Goal: Task Accomplishment & Management: Complete application form

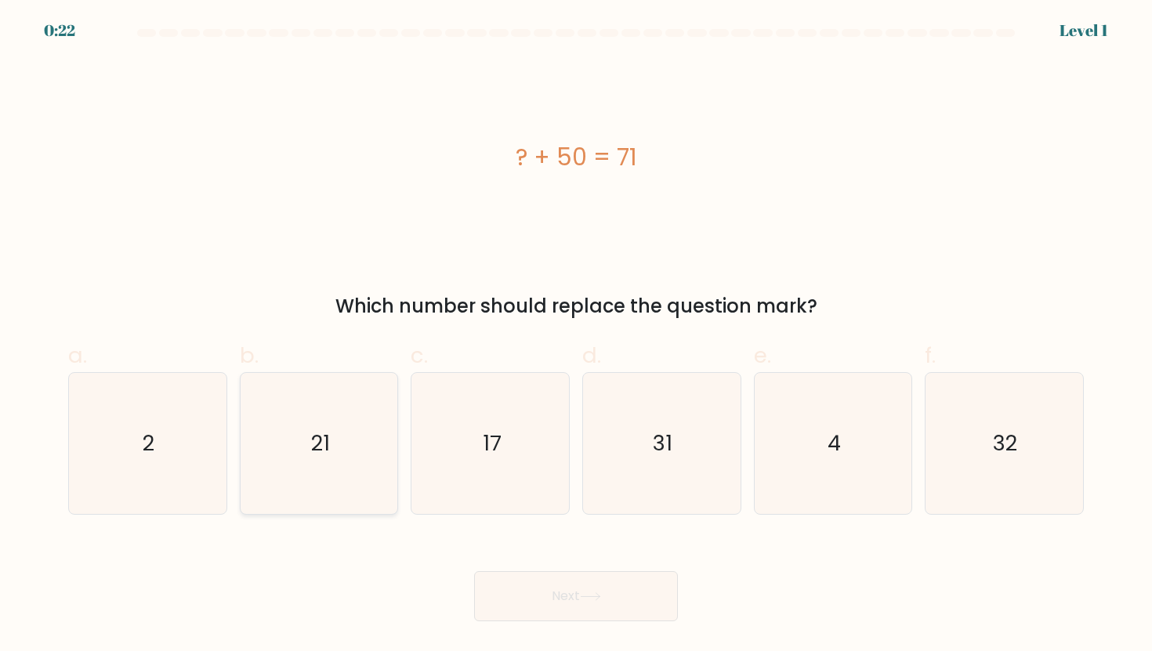
click at [361, 429] on icon "21" at bounding box center [318, 443] width 141 height 141
click at [576, 336] on input "b. 21" at bounding box center [576, 331] width 1 height 10
radio input "true"
click at [586, 599] on icon at bounding box center [590, 596] width 21 height 9
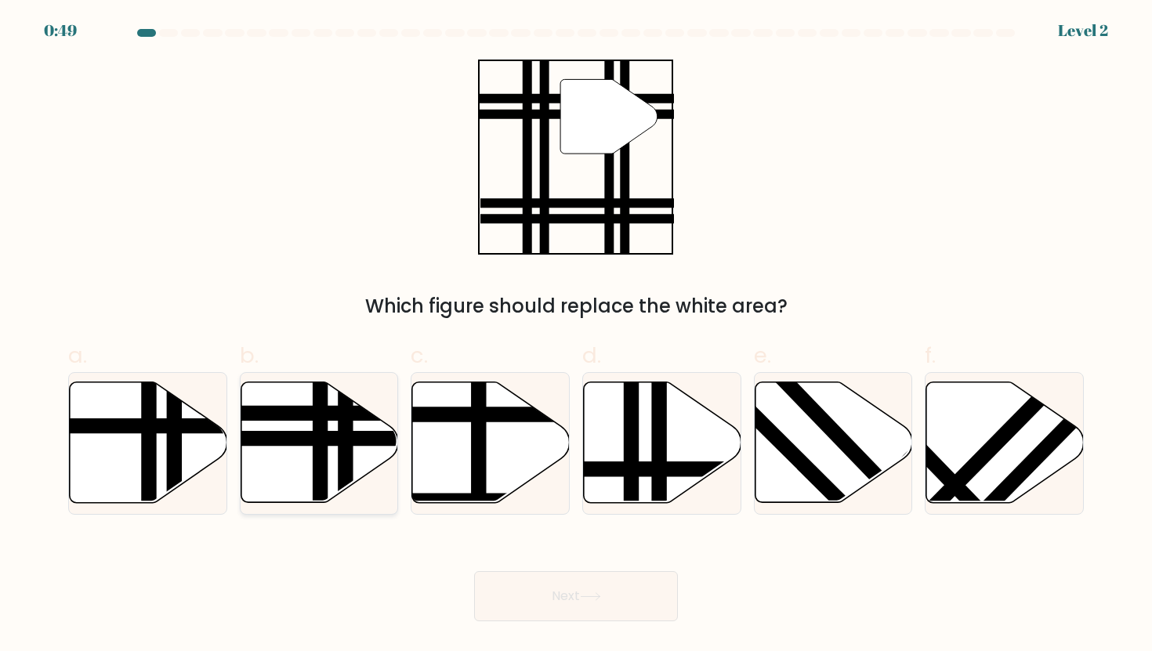
click at [329, 439] on line at bounding box center [266, 439] width 317 height 0
click at [576, 336] on input "b." at bounding box center [576, 331] width 1 height 10
radio input "true"
click at [522, 580] on button "Next" at bounding box center [576, 596] width 204 height 50
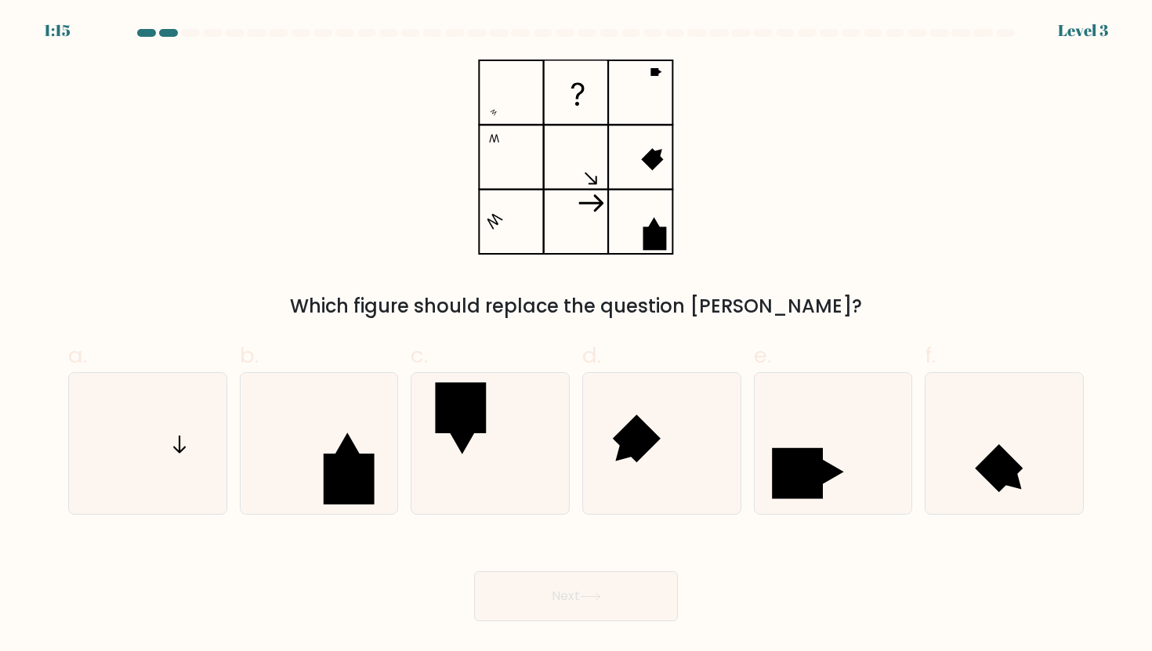
click at [18, 460] on form at bounding box center [576, 325] width 1152 height 592
click at [137, 445] on icon at bounding box center [147, 443] width 141 height 141
click at [576, 336] on input "a." at bounding box center [576, 331] width 1 height 10
radio input "true"
click at [532, 601] on button "Next" at bounding box center [576, 596] width 204 height 50
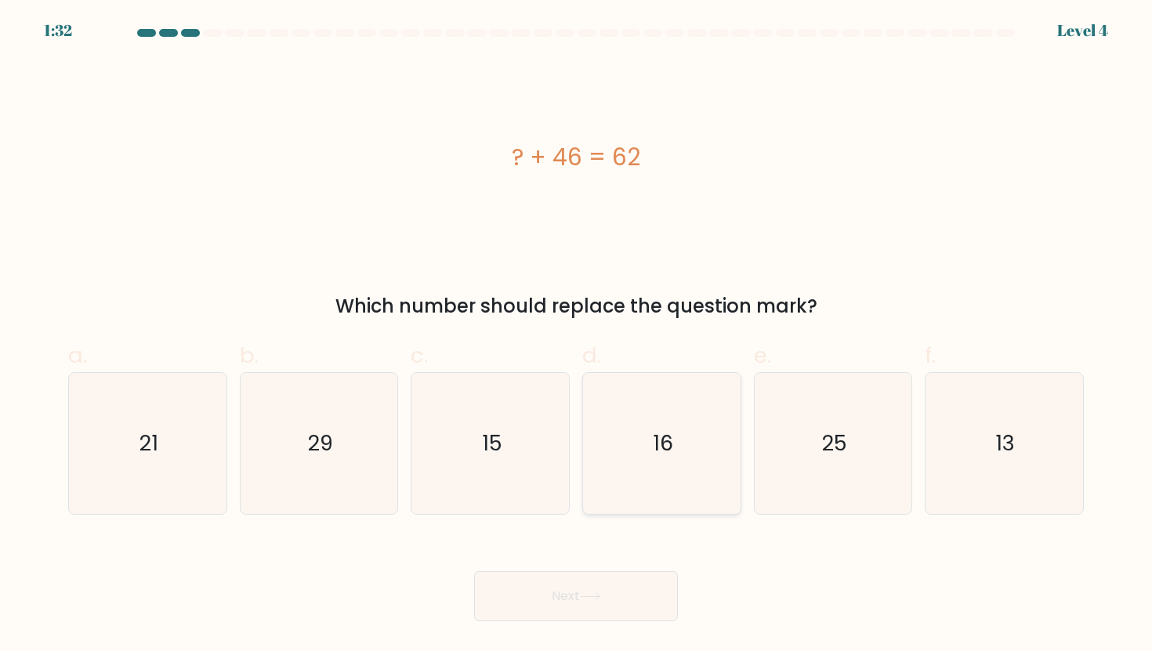
click at [629, 455] on icon "16" at bounding box center [661, 443] width 141 height 141
click at [577, 336] on input "d. 16" at bounding box center [576, 331] width 1 height 10
radio input "true"
click at [566, 587] on button "Next" at bounding box center [576, 596] width 204 height 50
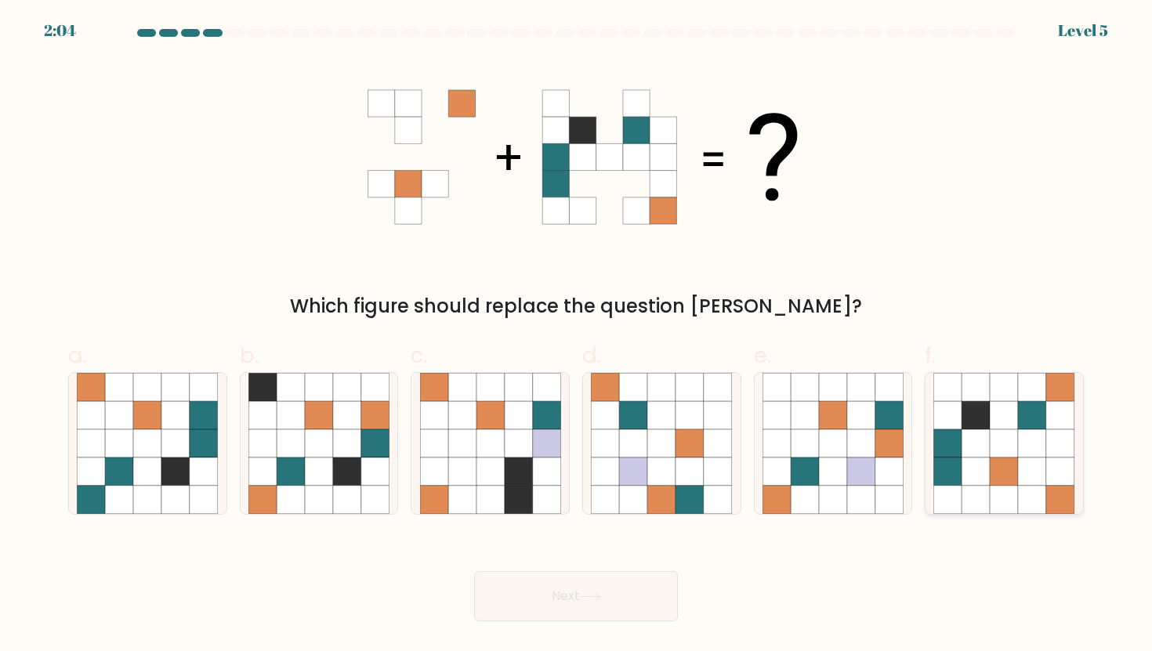
click at [1043, 434] on icon at bounding box center [1032, 443] width 28 height 28
click at [577, 336] on input "f." at bounding box center [576, 331] width 1 height 10
radio input "true"
click at [567, 601] on button "Next" at bounding box center [576, 596] width 204 height 50
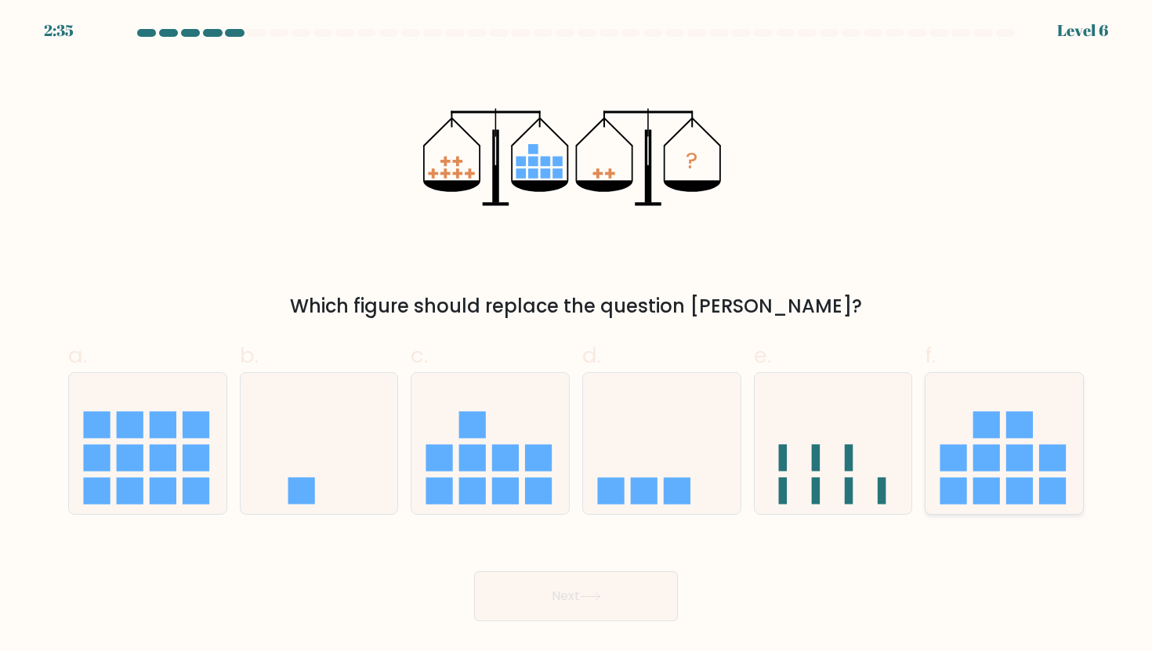
click at [1008, 470] on rect at bounding box center [1019, 457] width 27 height 27
click at [577, 336] on input "f." at bounding box center [576, 331] width 1 height 10
radio input "true"
click at [648, 587] on button "Next" at bounding box center [576, 596] width 204 height 50
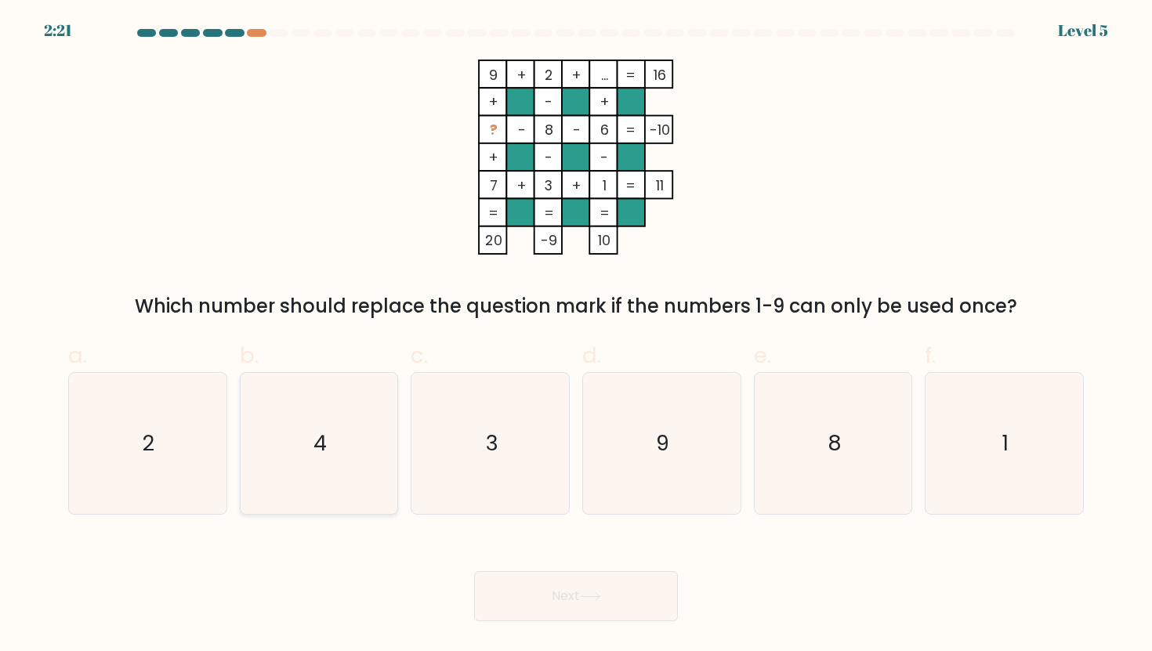
click at [310, 445] on icon "4" at bounding box center [318, 443] width 141 height 141
click at [576, 336] on input "b. 4" at bounding box center [576, 331] width 1 height 10
radio input "true"
click at [595, 598] on icon at bounding box center [590, 596] width 21 height 9
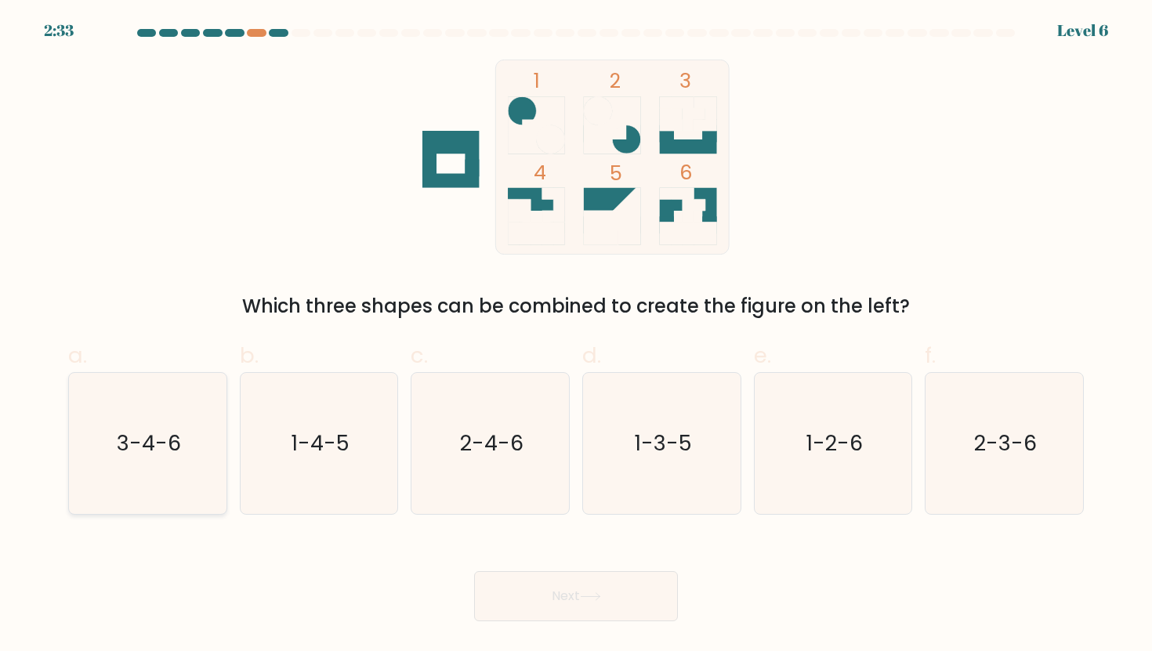
click at [172, 454] on text "3-4-6" at bounding box center [149, 443] width 64 height 29
click at [576, 336] on input "a. 3-4-6" at bounding box center [576, 331] width 1 height 10
radio input "true"
click at [523, 599] on button "Next" at bounding box center [576, 596] width 204 height 50
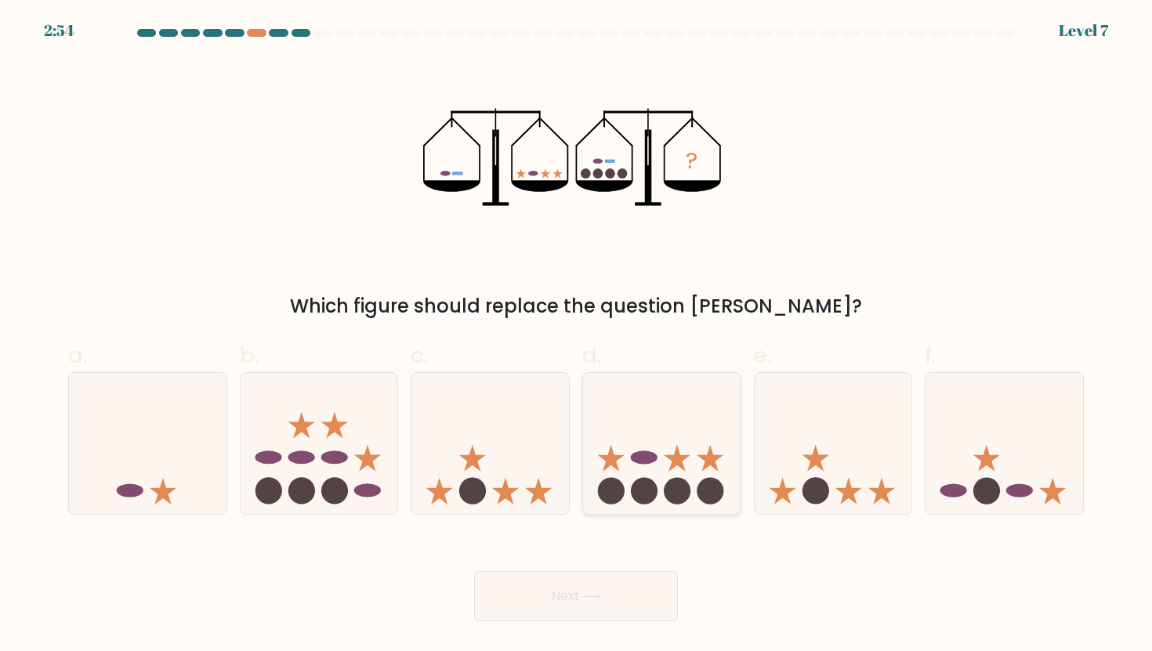
click at [663, 421] on icon at bounding box center [661, 443] width 157 height 130
click at [577, 336] on input "d." at bounding box center [576, 331] width 1 height 10
radio input "true"
click at [597, 600] on icon at bounding box center [590, 596] width 21 height 9
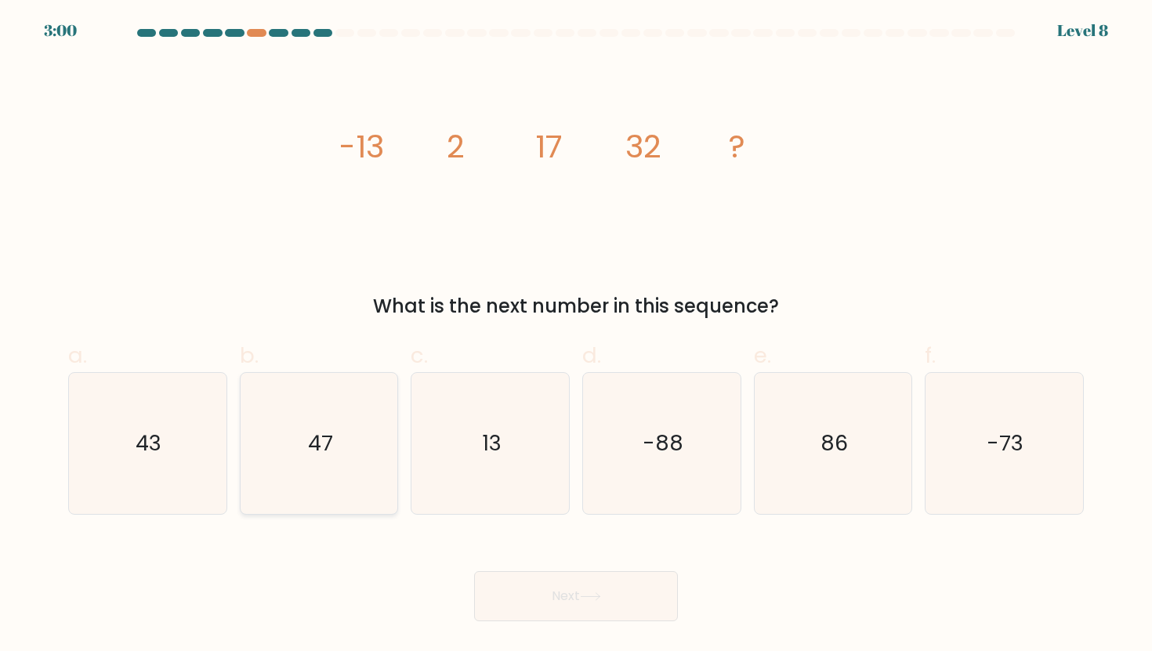
click at [346, 474] on icon "47" at bounding box center [318, 443] width 141 height 141
click at [576, 336] on input "b. 47" at bounding box center [576, 331] width 1 height 10
radio input "true"
click at [508, 591] on button "Next" at bounding box center [576, 596] width 204 height 50
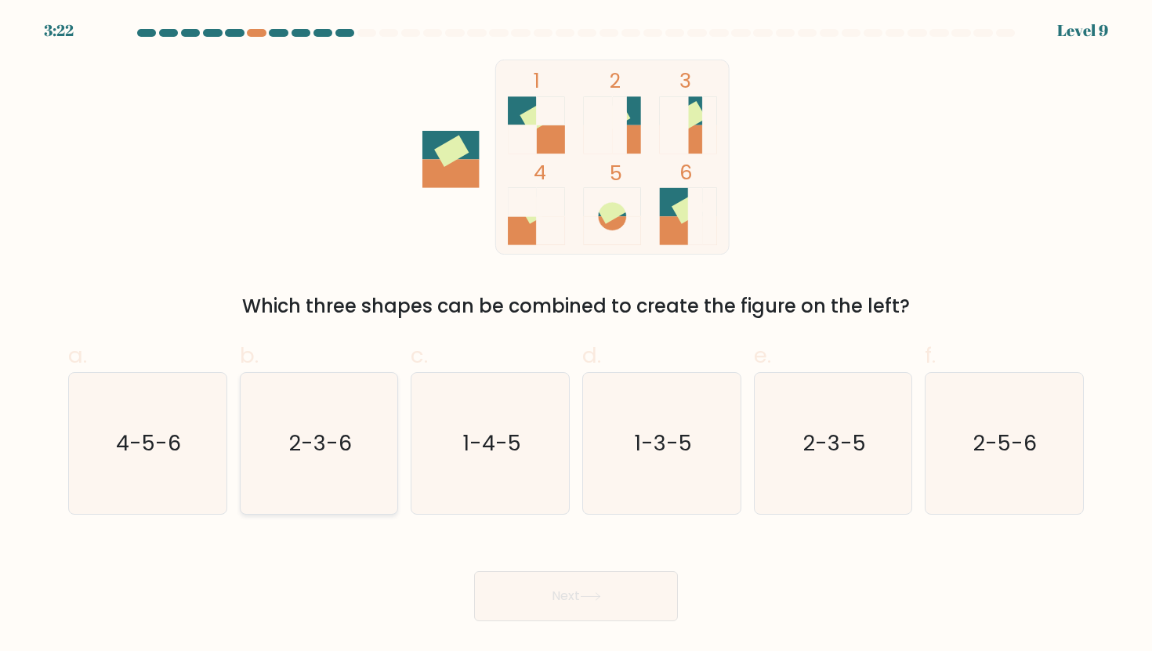
click at [338, 447] on text "2-3-6" at bounding box center [320, 443] width 63 height 29
click at [576, 336] on input "b. 2-3-6" at bounding box center [576, 331] width 1 height 10
radio input "true"
click at [588, 577] on button "Next" at bounding box center [576, 596] width 204 height 50
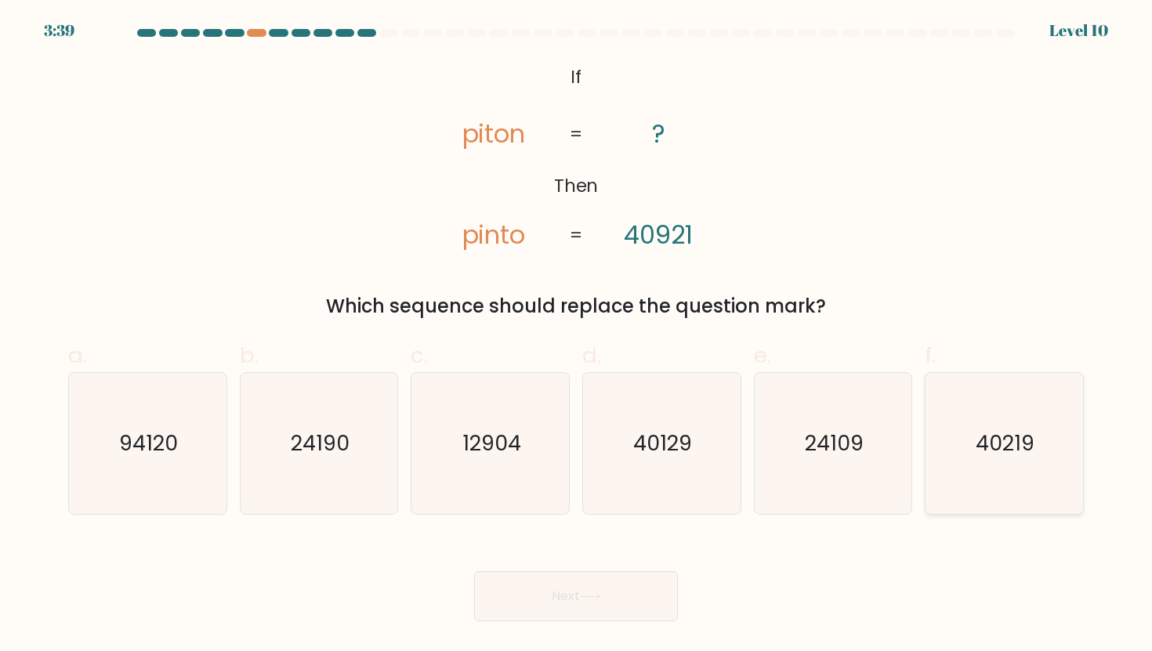
click at [1076, 414] on div "40219" at bounding box center [1003, 443] width 159 height 143
click at [577, 336] on input "f. 40219" at bounding box center [576, 331] width 1 height 10
radio input "true"
click at [638, 602] on button "Next" at bounding box center [576, 596] width 204 height 50
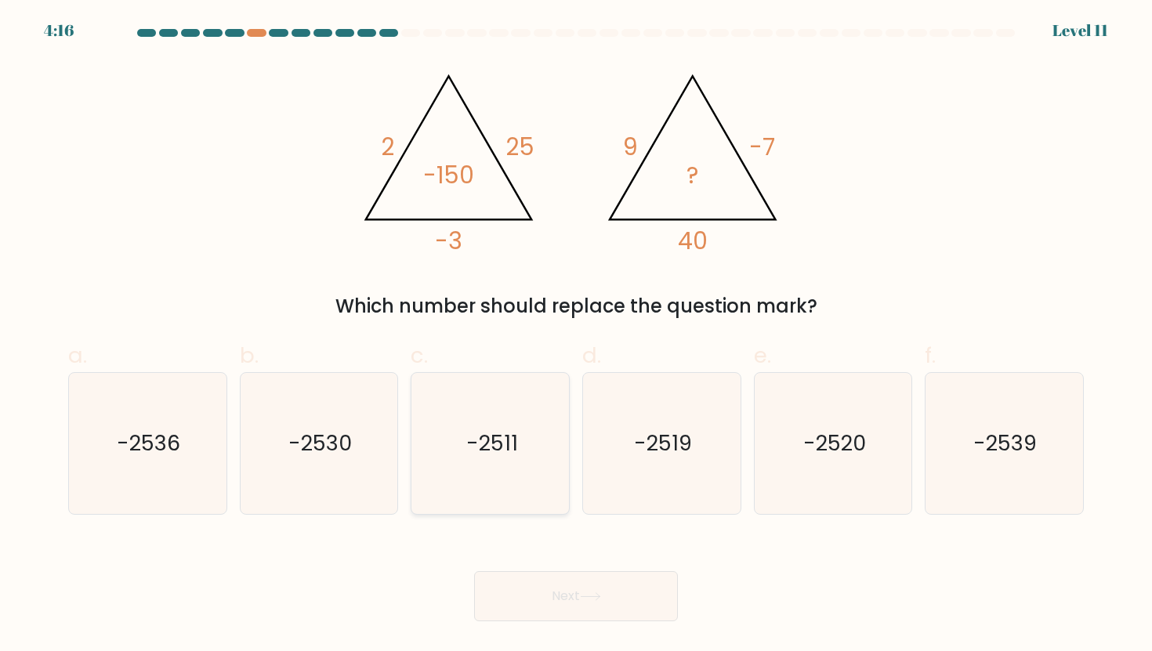
click at [527, 451] on icon "-2511" at bounding box center [490, 443] width 141 height 141
click at [576, 336] on input "c. -2511" at bounding box center [576, 331] width 1 height 10
radio input "true"
click at [605, 594] on button "Next" at bounding box center [576, 596] width 204 height 50
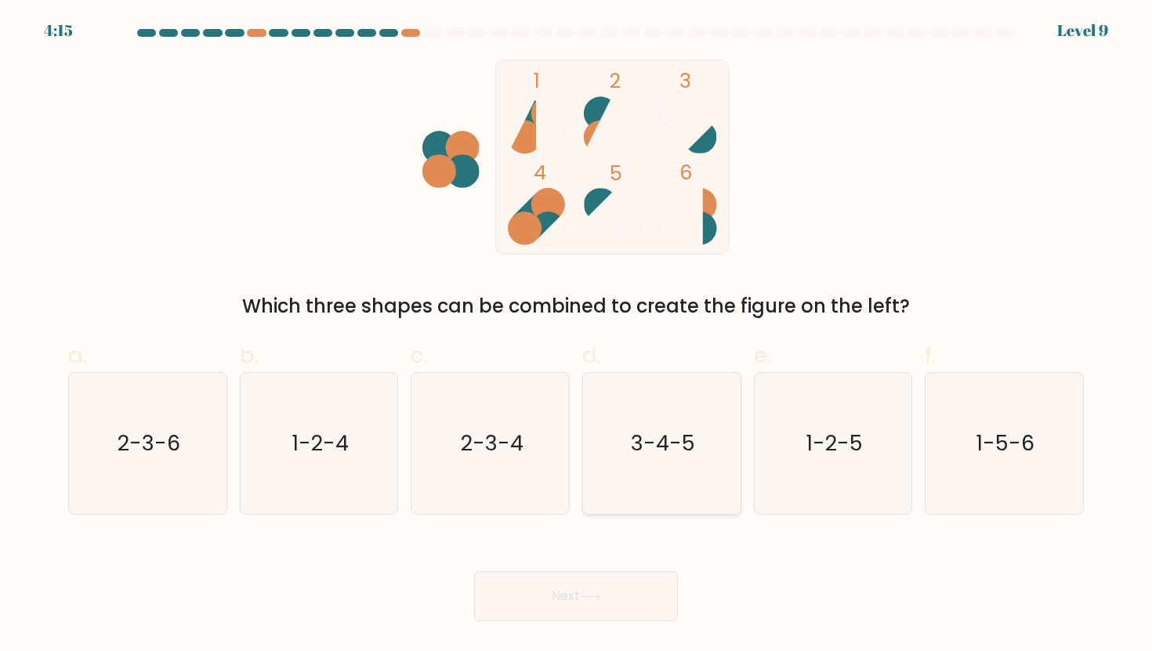
click at [671, 462] on icon "3-4-5" at bounding box center [661, 443] width 141 height 141
click at [577, 336] on input "d. 3-4-5" at bounding box center [576, 331] width 1 height 10
radio input "true"
click at [652, 587] on button "Next" at bounding box center [576, 596] width 204 height 50
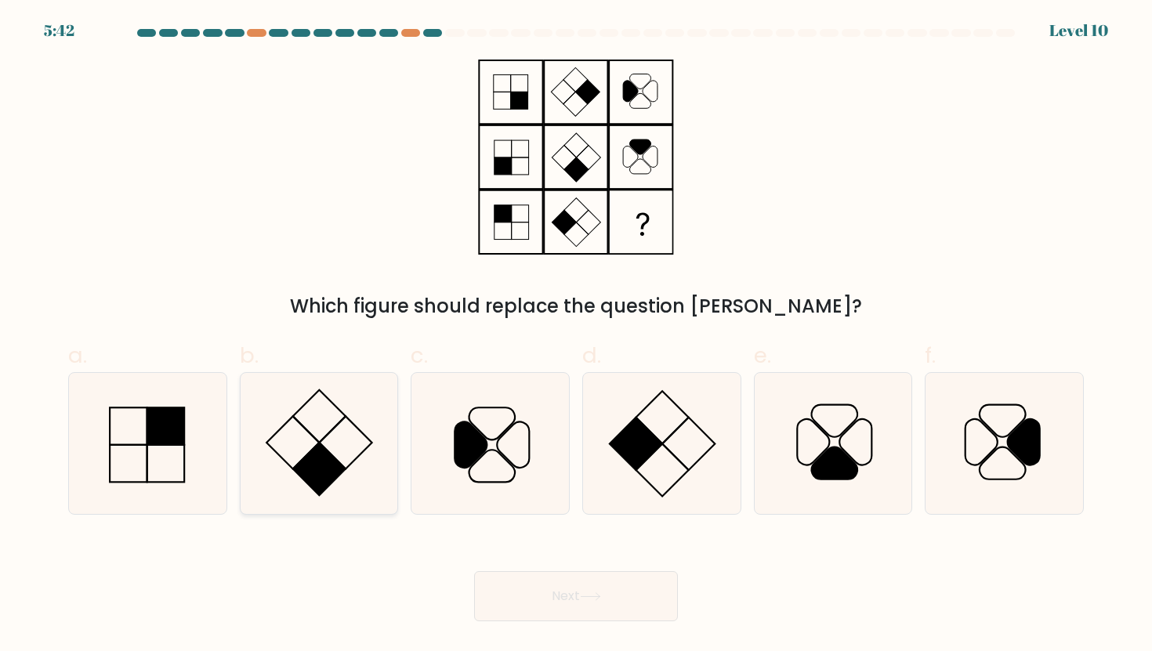
click at [331, 451] on icon at bounding box center [318, 443] width 141 height 141
click at [576, 336] on input "b." at bounding box center [576, 331] width 1 height 10
radio input "true"
click at [520, 599] on button "Next" at bounding box center [576, 596] width 204 height 50
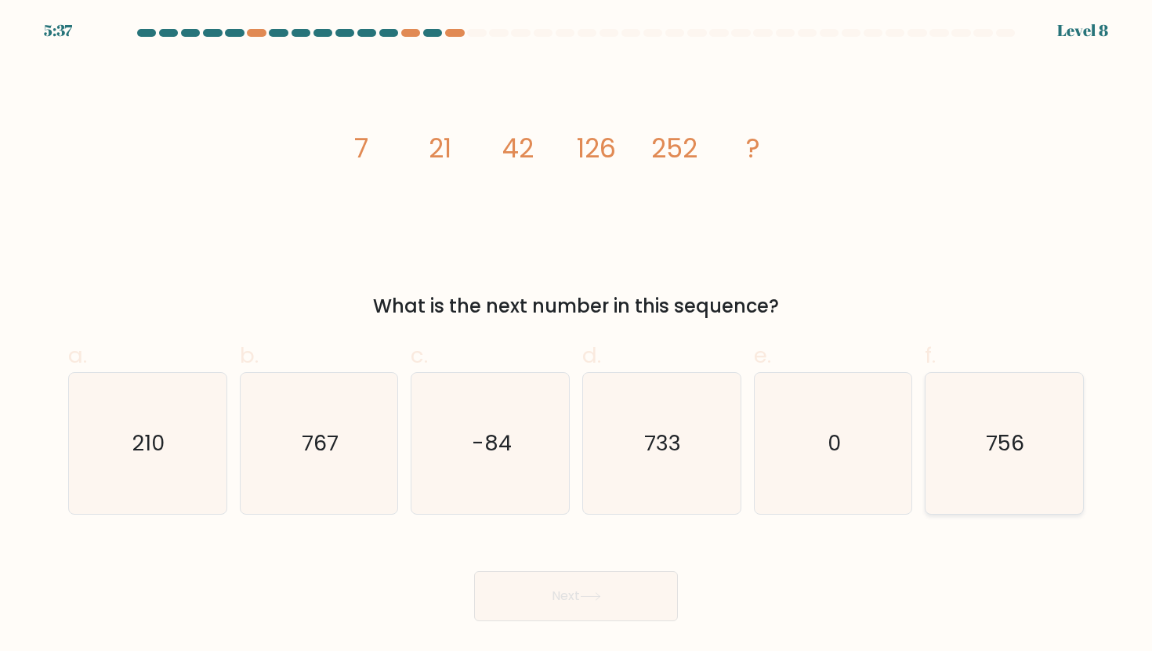
click at [1048, 438] on icon "756" at bounding box center [1003, 443] width 141 height 141
click at [577, 336] on input "f. 756" at bounding box center [576, 331] width 1 height 10
radio input "true"
click at [625, 596] on button "Next" at bounding box center [576, 596] width 204 height 50
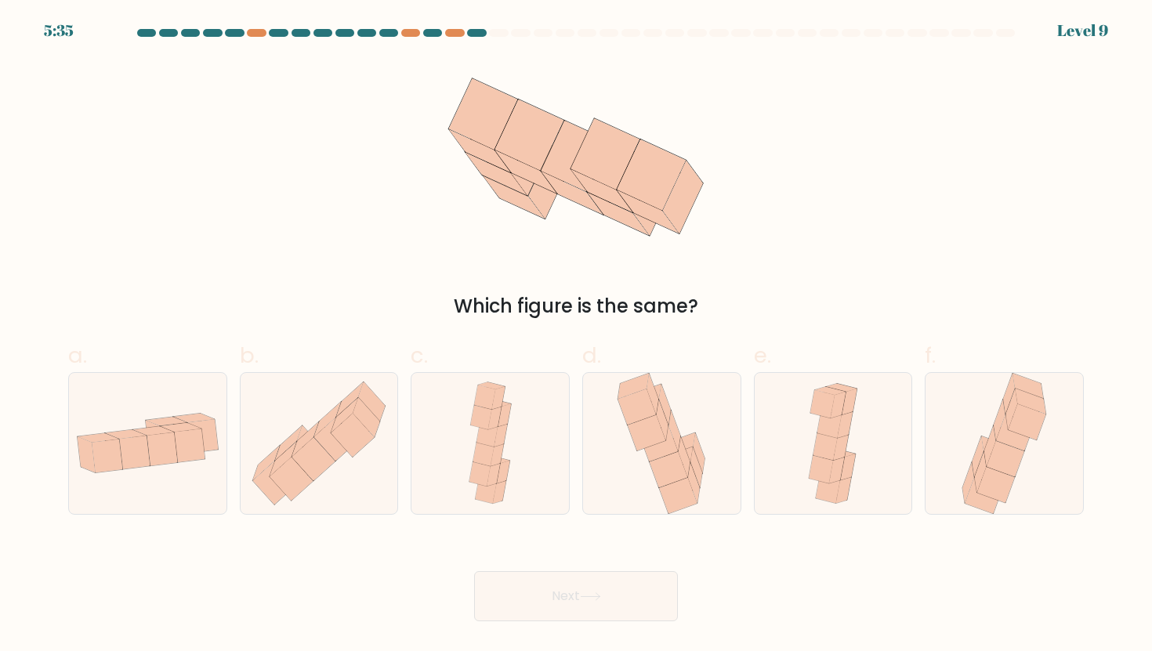
click at [606, 578] on button "Next" at bounding box center [576, 596] width 204 height 50
click at [1001, 433] on icon at bounding box center [1015, 432] width 38 height 36
click at [577, 336] on input "f." at bounding box center [576, 331] width 1 height 10
radio input "true"
click at [363, 454] on icon at bounding box center [318, 443] width 157 height 138
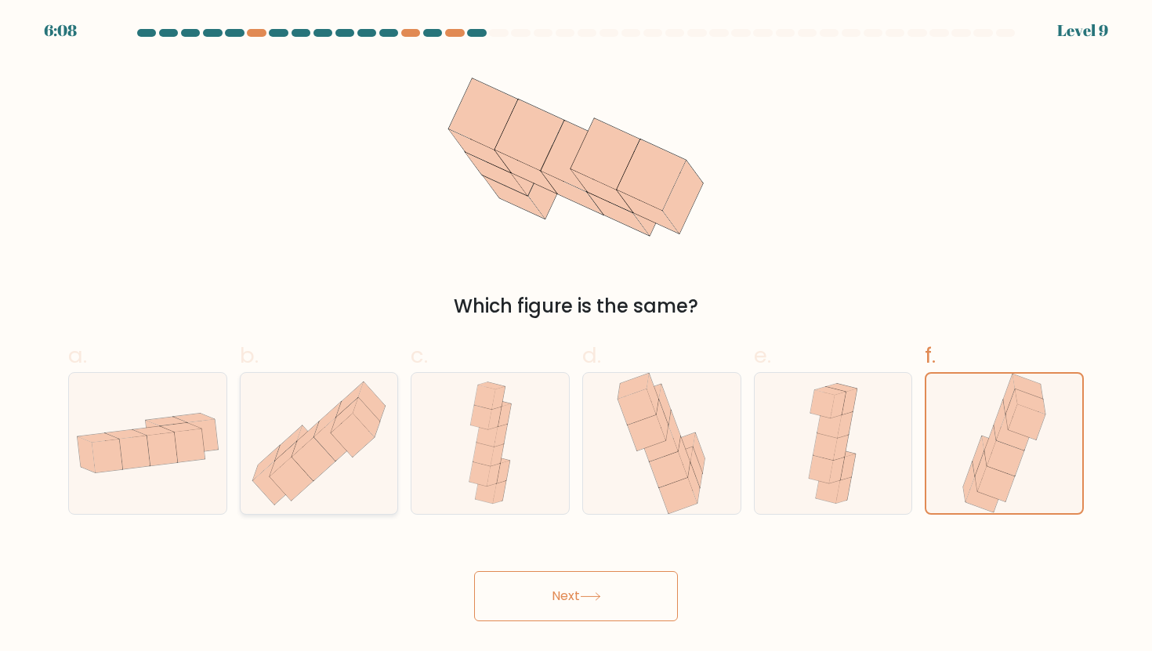
click at [576, 336] on input "b." at bounding box center [576, 331] width 1 height 10
radio input "true"
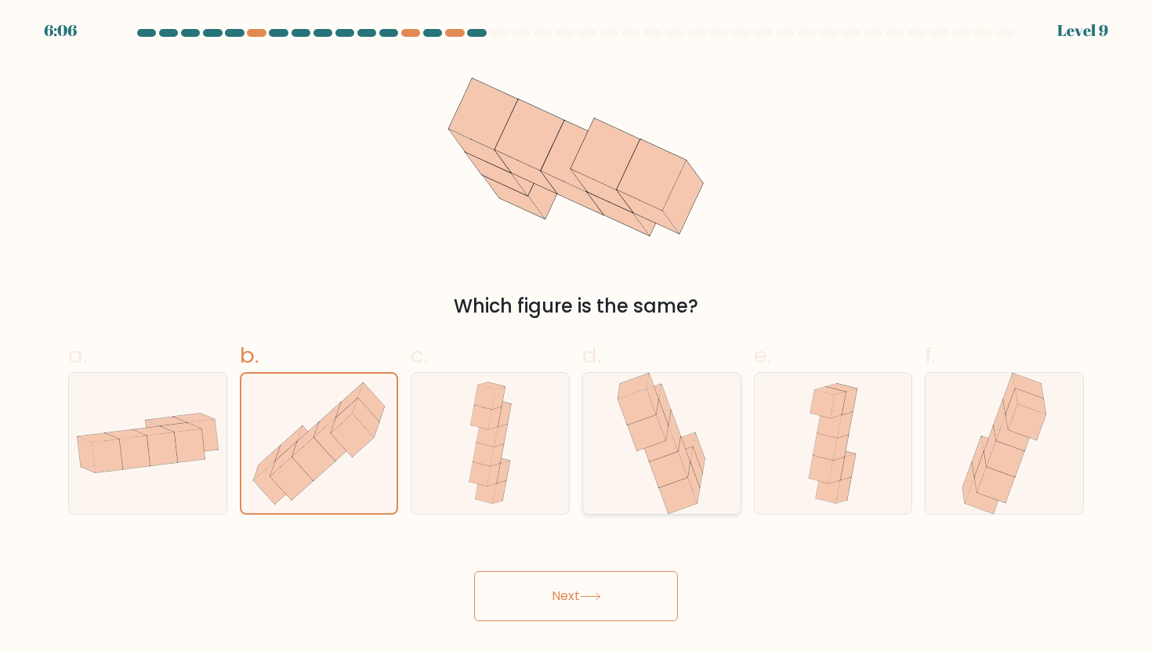
click at [654, 478] on icon at bounding box center [661, 443] width 97 height 141
click at [577, 336] on input "d." at bounding box center [576, 331] width 1 height 10
radio input "true"
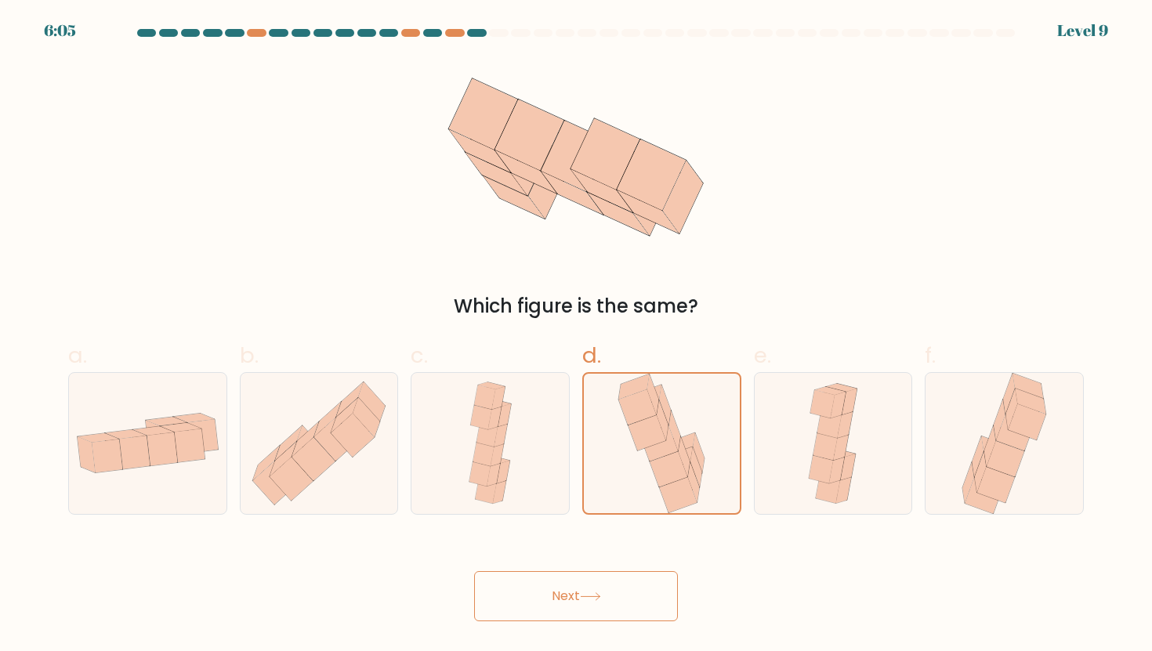
click at [614, 570] on div "Next" at bounding box center [576, 577] width 1034 height 88
click at [609, 604] on button "Next" at bounding box center [576, 596] width 204 height 50
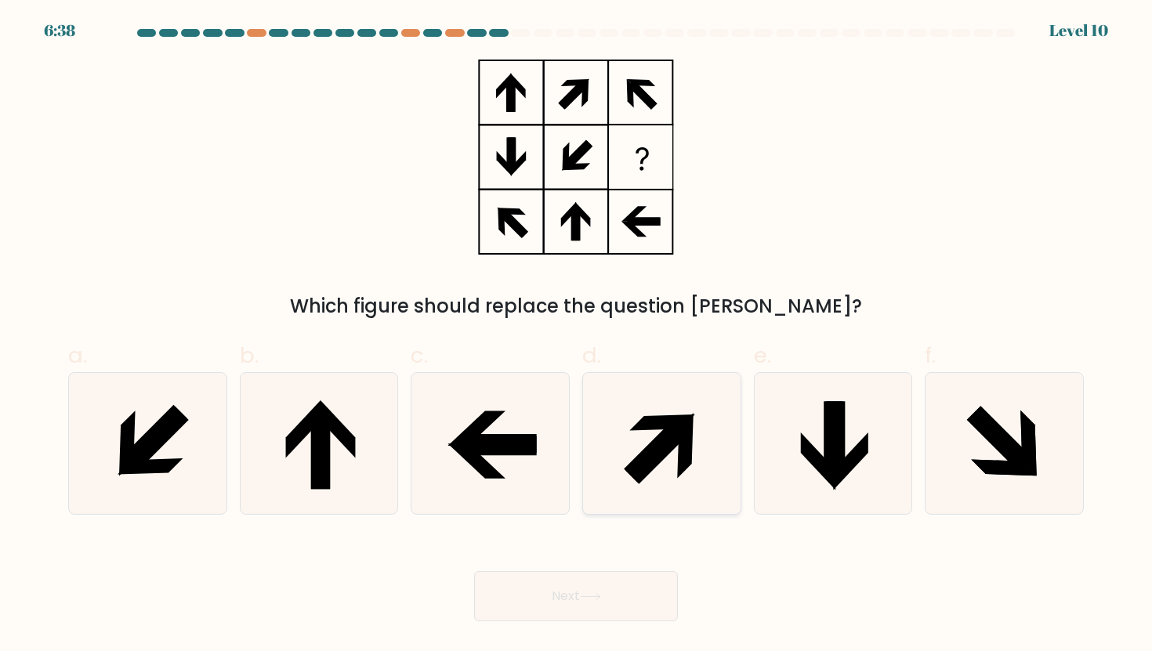
click at [647, 484] on icon at bounding box center [661, 443] width 141 height 141
click at [577, 336] on input "d." at bounding box center [576, 331] width 1 height 10
radio input "true"
click at [548, 609] on button "Next" at bounding box center [576, 596] width 204 height 50
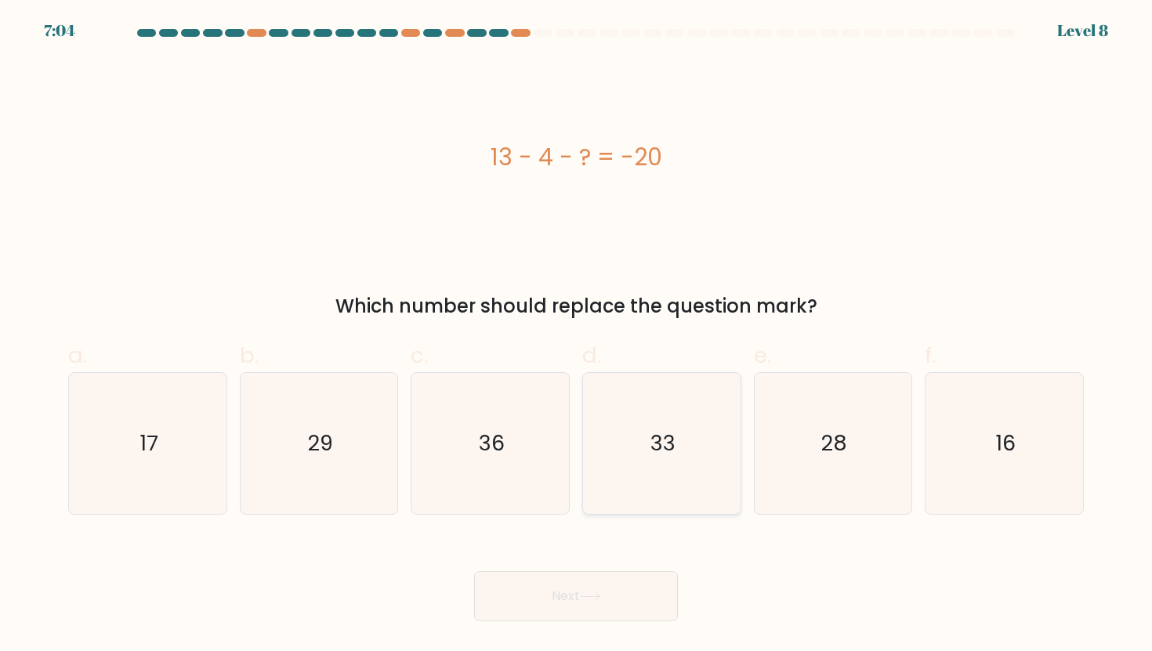
click at [679, 455] on icon "33" at bounding box center [661, 443] width 141 height 141
click at [577, 336] on input "d. 33" at bounding box center [576, 331] width 1 height 10
radio input "true"
click at [214, 427] on icon "17" at bounding box center [147, 443] width 141 height 141
click at [576, 336] on input "a. 17" at bounding box center [576, 331] width 1 height 10
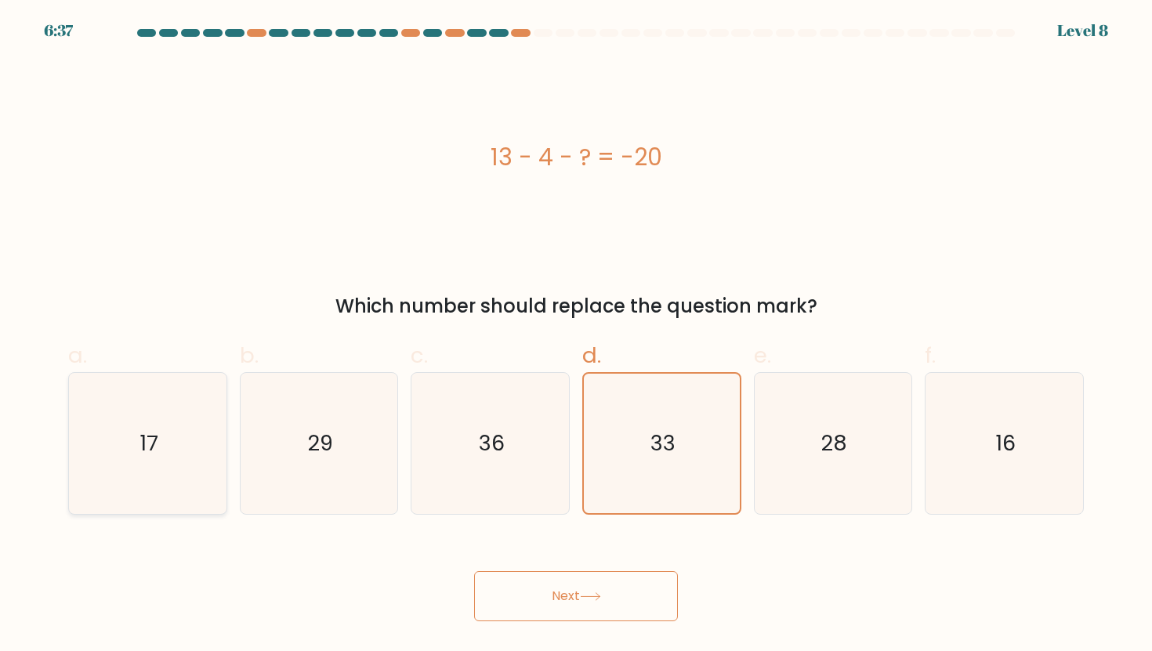
radio input "true"
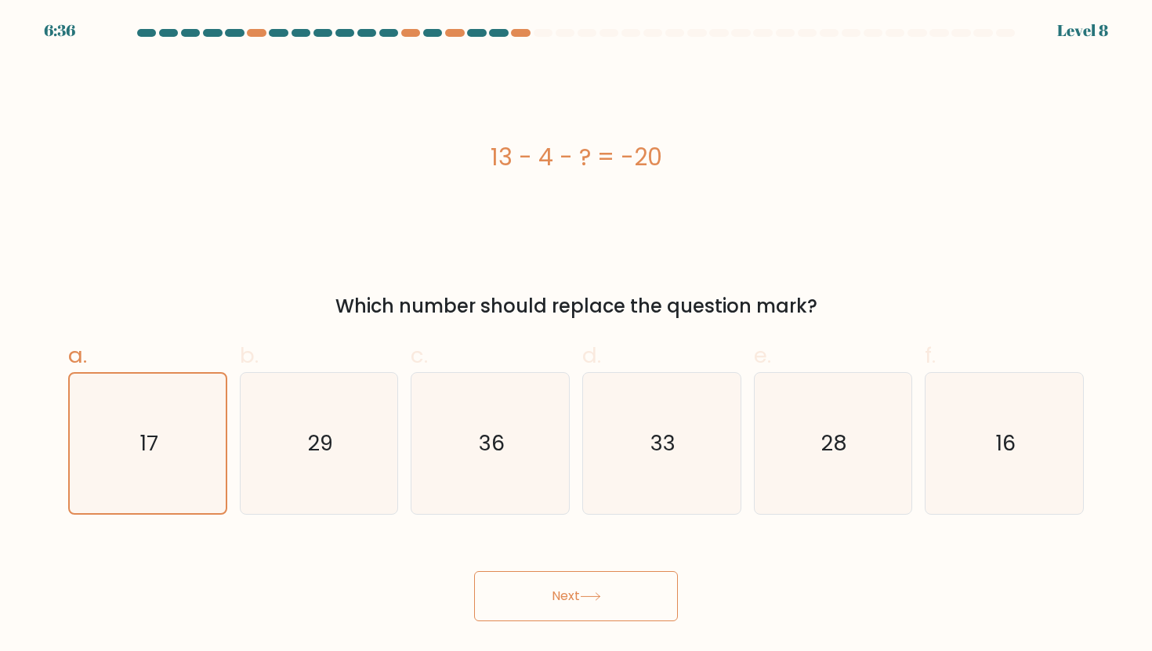
click at [494, 599] on button "Next" at bounding box center [576, 596] width 204 height 50
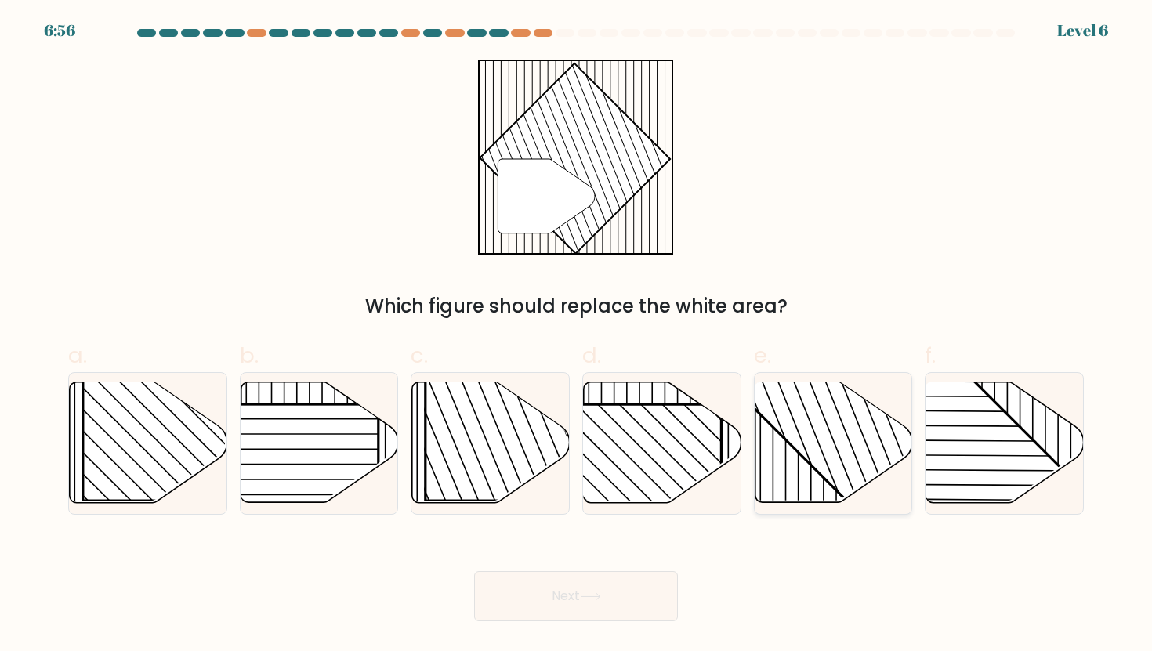
click at [785, 474] on line at bounding box center [785, 379] width 0 height 317
click at [577, 336] on input "e." at bounding box center [576, 331] width 1 height 10
radio input "true"
click at [642, 601] on button "Next" at bounding box center [576, 596] width 204 height 50
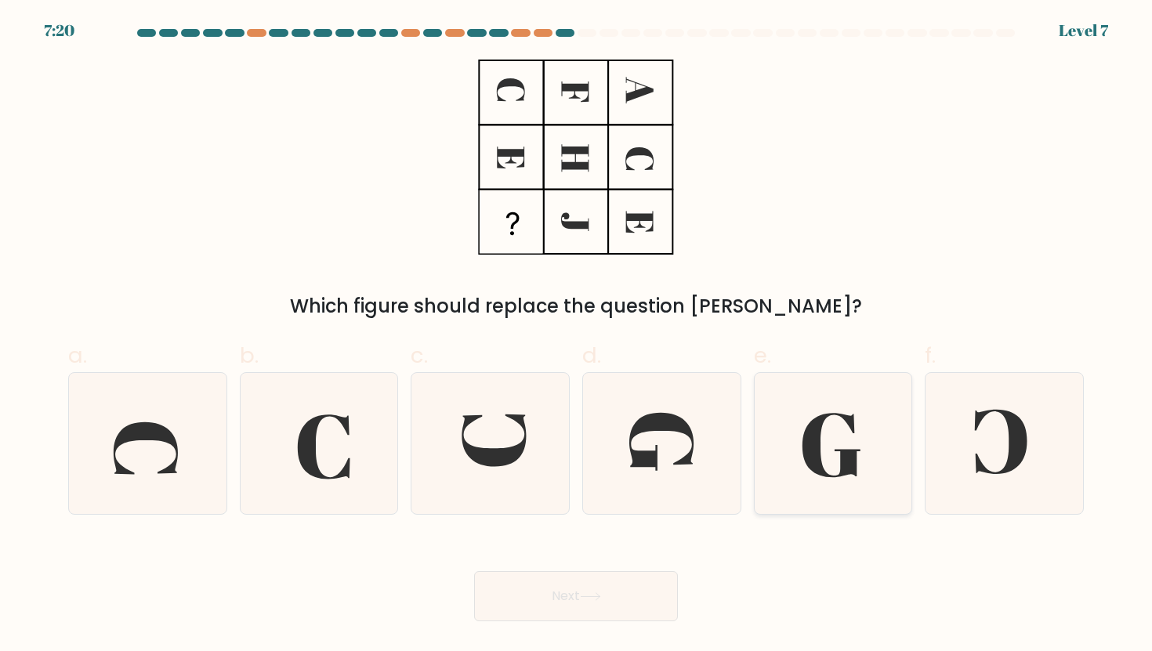
click at [816, 469] on icon at bounding box center [831, 445] width 58 height 64
click at [577, 336] on input "e." at bounding box center [576, 331] width 1 height 10
radio input "true"
click at [601, 599] on icon at bounding box center [590, 596] width 21 height 9
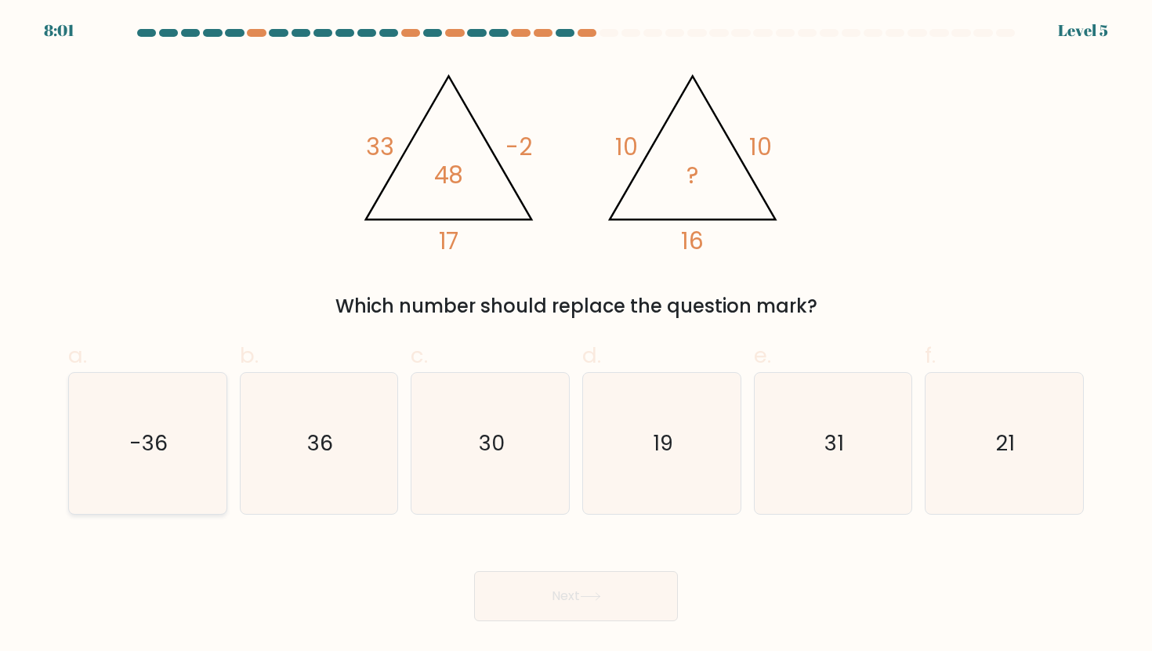
click at [191, 414] on icon "-36" at bounding box center [147, 443] width 141 height 141
click at [576, 336] on input "a. -36" at bounding box center [576, 331] width 1 height 10
radio input "true"
click at [499, 570] on div "Next" at bounding box center [576, 577] width 1034 height 88
click at [524, 613] on button "Next" at bounding box center [576, 596] width 204 height 50
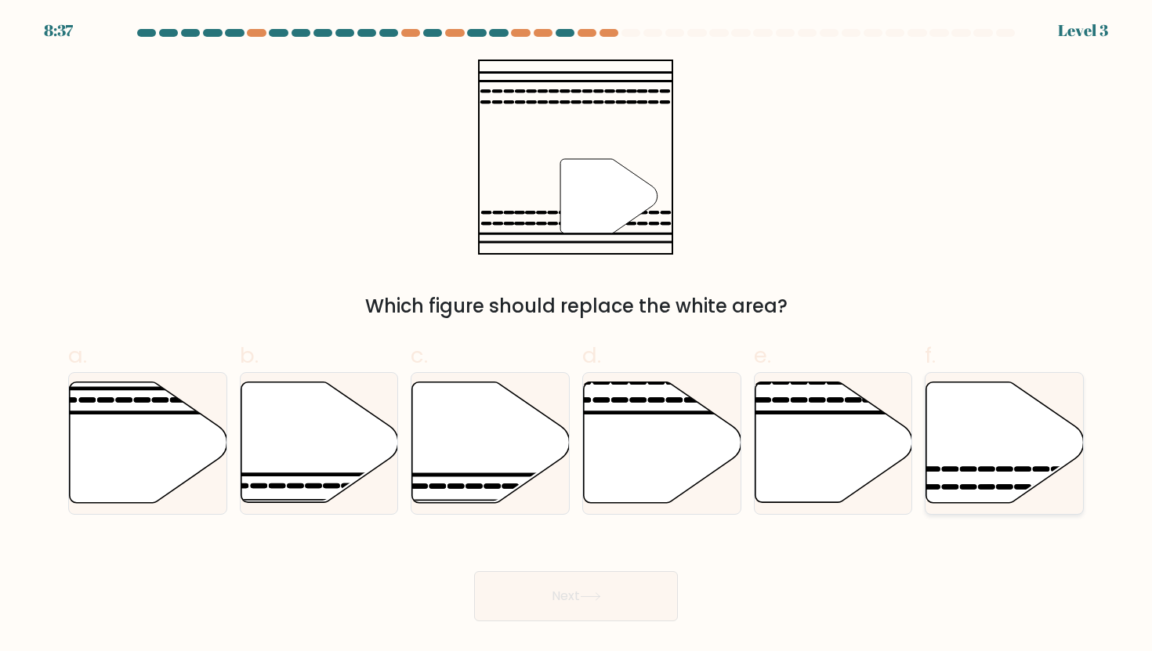
click at [982, 476] on icon at bounding box center [1004, 442] width 157 height 121
click at [577, 336] on input "f." at bounding box center [576, 331] width 1 height 10
radio input "true"
click at [568, 611] on button "Next" at bounding box center [576, 596] width 204 height 50
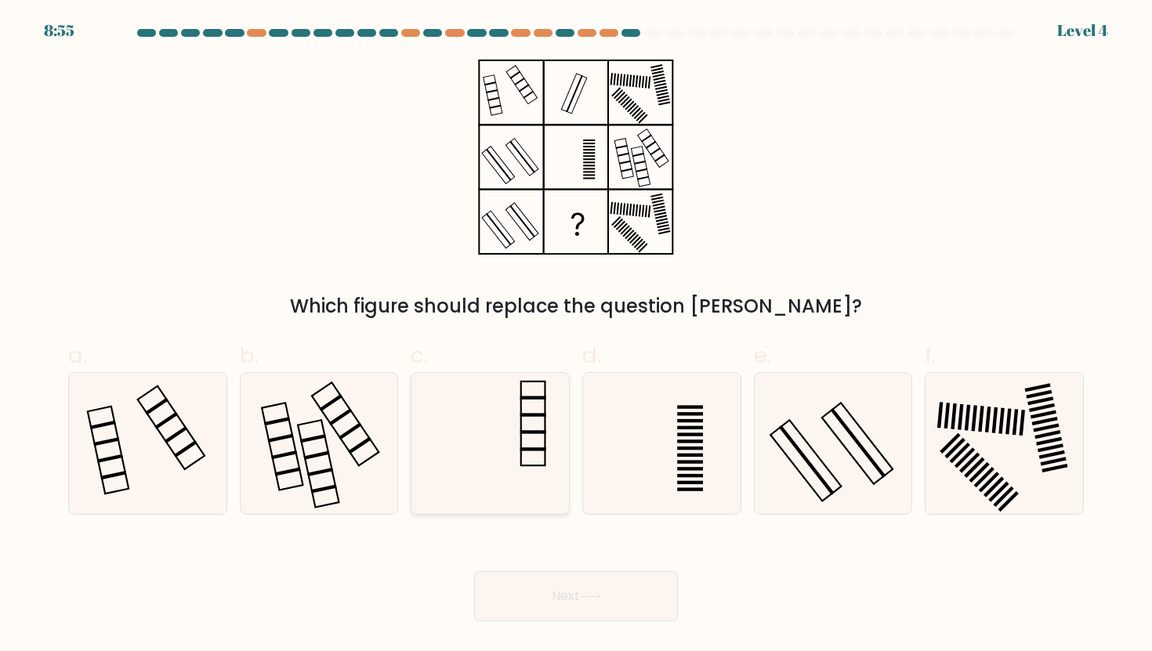
click at [539, 437] on icon at bounding box center [490, 443] width 141 height 141
click at [576, 336] on input "c." at bounding box center [576, 331] width 1 height 10
radio input "true"
click at [594, 595] on icon at bounding box center [590, 596] width 21 height 9
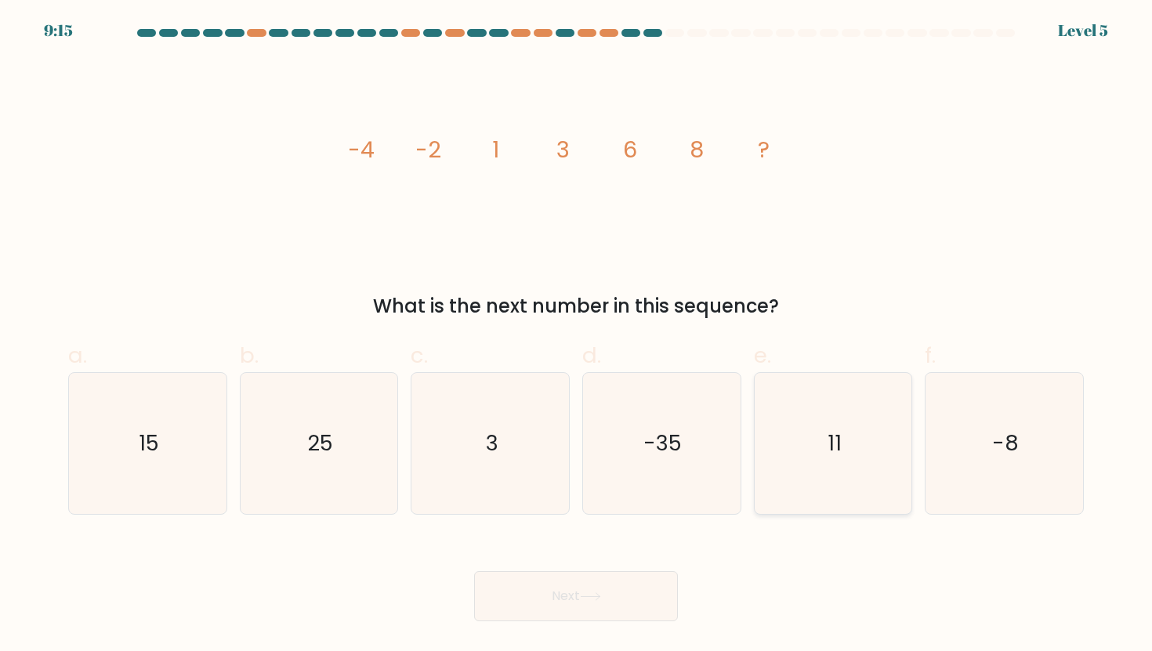
click at [842, 490] on icon "11" at bounding box center [832, 443] width 141 height 141
click at [577, 336] on input "e. 11" at bounding box center [576, 331] width 1 height 10
radio input "true"
click at [523, 597] on button "Next" at bounding box center [576, 596] width 204 height 50
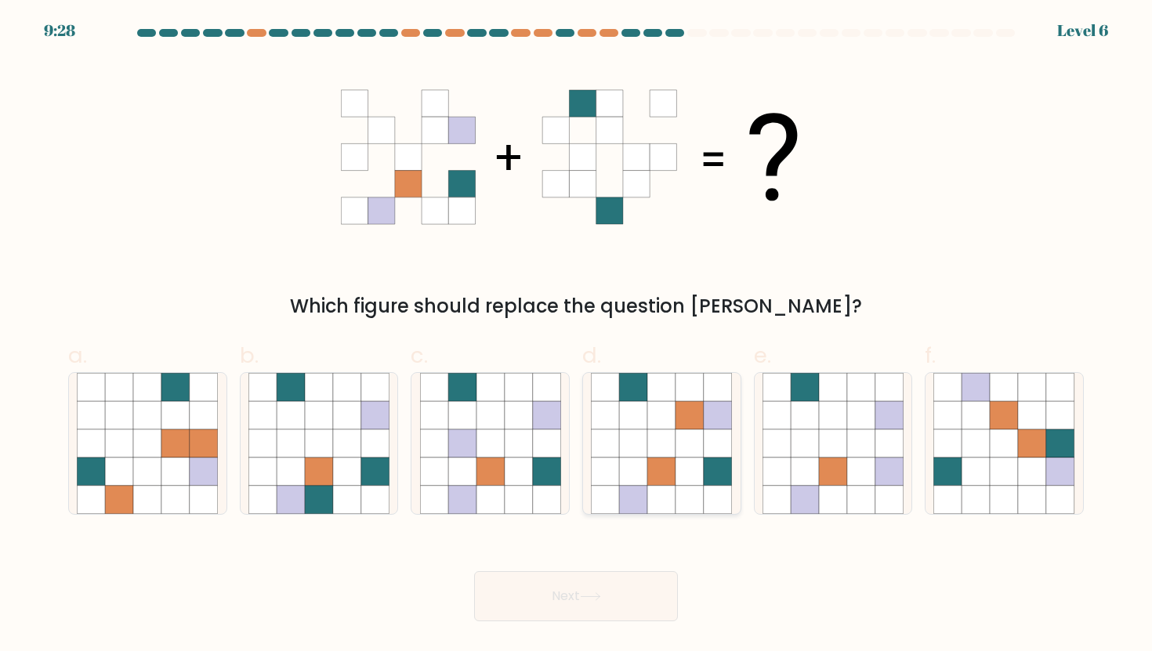
click at [678, 408] on icon at bounding box center [689, 415] width 28 height 28
click at [577, 336] on input "d." at bounding box center [576, 331] width 1 height 10
radio input "true"
click at [526, 606] on button "Next" at bounding box center [576, 596] width 204 height 50
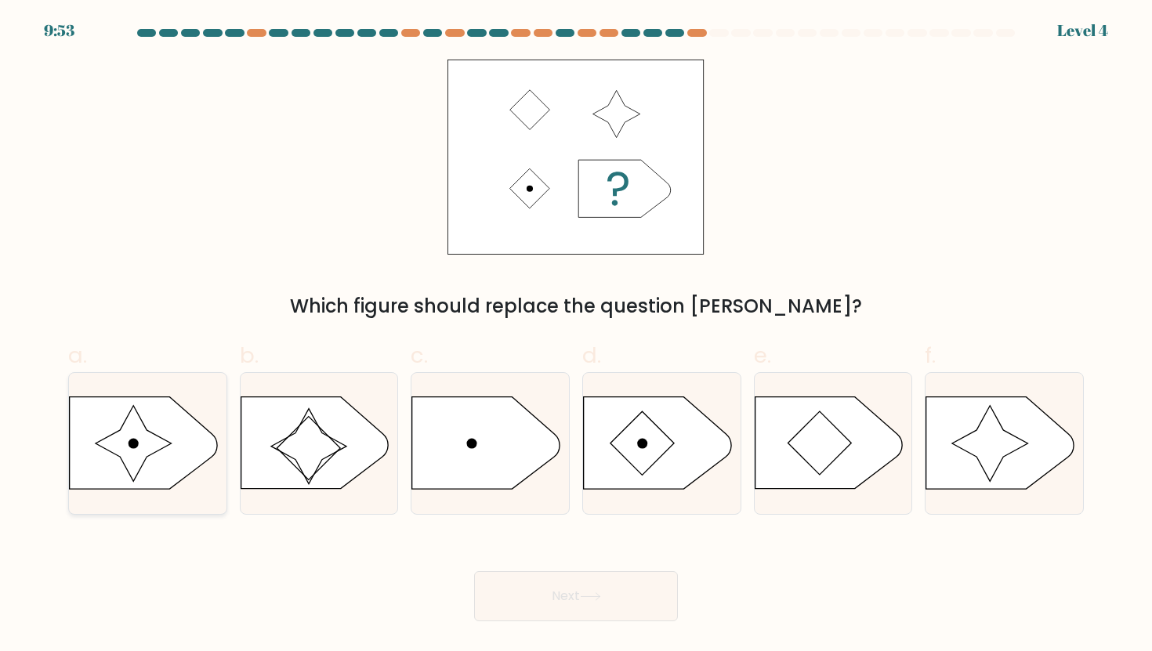
click at [172, 428] on icon at bounding box center [143, 443] width 147 height 92
click at [576, 336] on input "a." at bounding box center [576, 331] width 1 height 10
radio input "true"
click at [493, 608] on button "Next" at bounding box center [576, 596] width 204 height 50
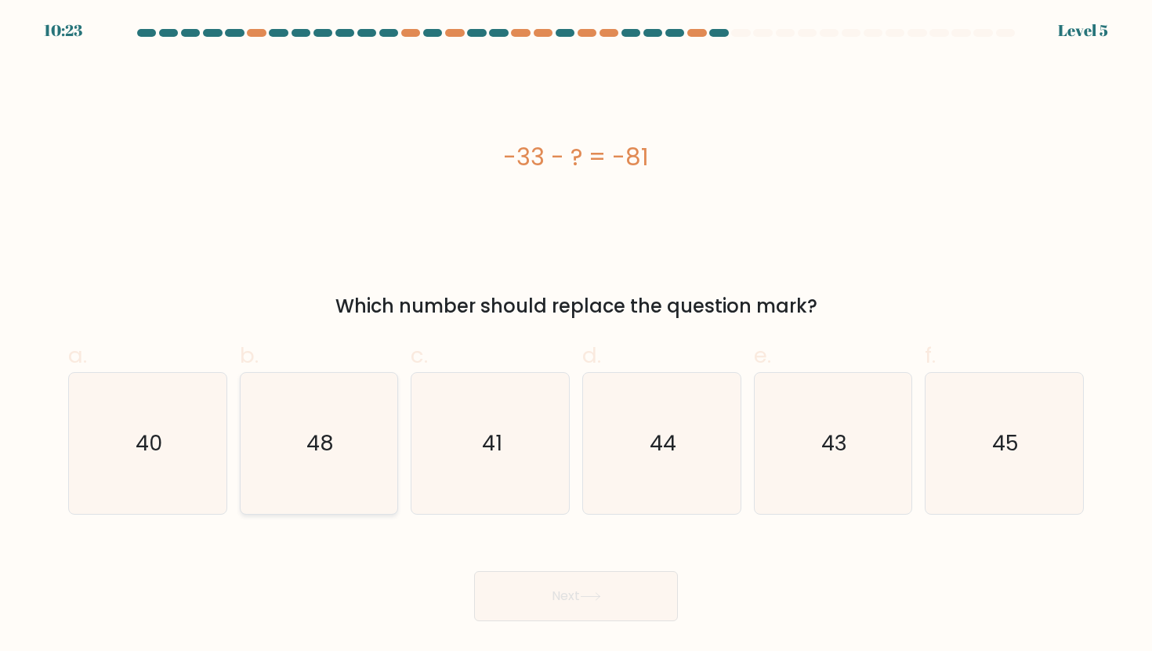
click at [326, 449] on text "48" at bounding box center [319, 443] width 27 height 29
click at [576, 336] on input "b. 48" at bounding box center [576, 331] width 1 height 10
radio input "true"
click at [527, 598] on button "Next" at bounding box center [576, 596] width 204 height 50
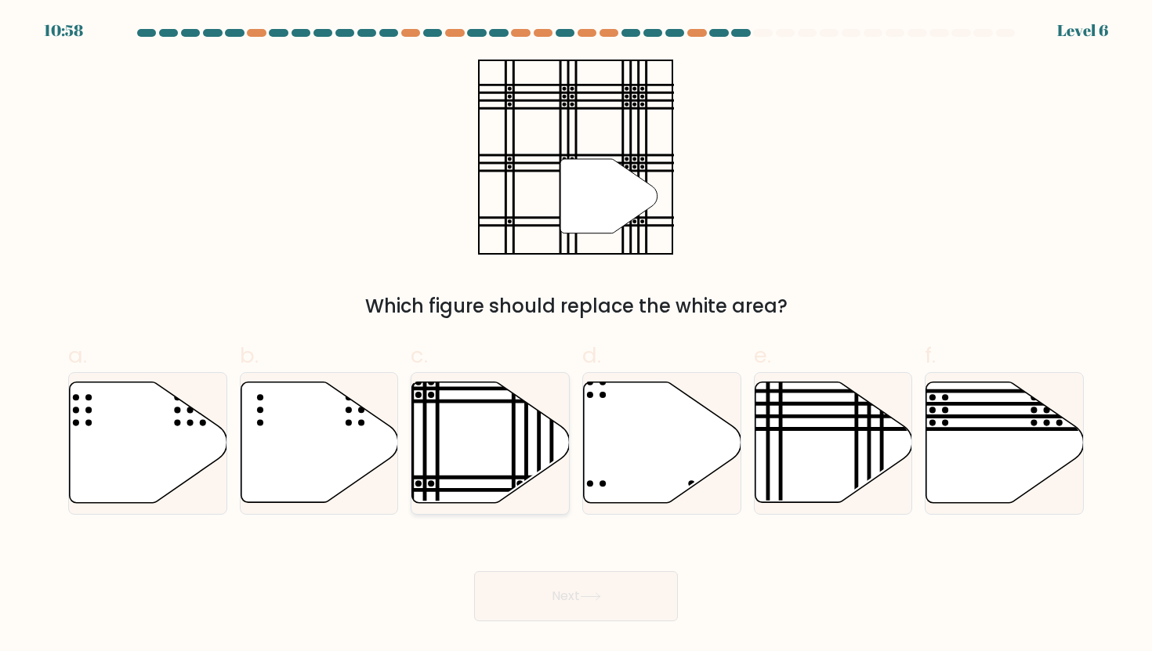
click at [477, 416] on icon at bounding box center [490, 442] width 157 height 121
click at [576, 336] on input "c." at bounding box center [576, 331] width 1 height 10
radio input "true"
click at [633, 571] on button "Next" at bounding box center [576, 596] width 204 height 50
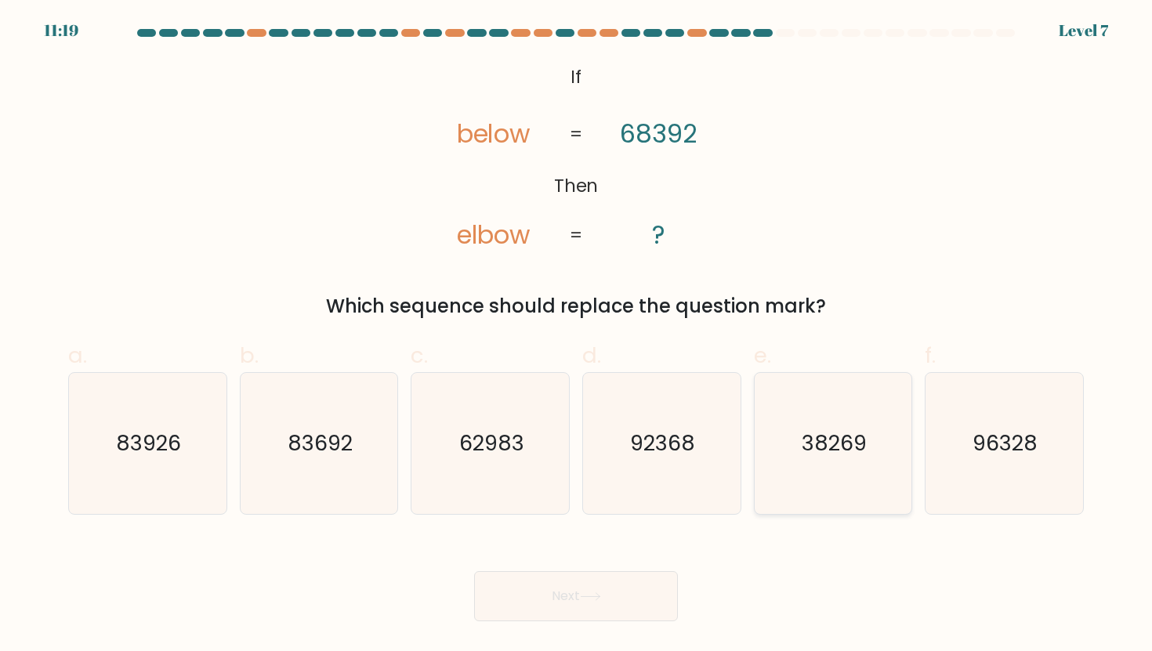
click at [812, 461] on icon "38269" at bounding box center [832, 443] width 141 height 141
click at [577, 336] on input "e. 38269" at bounding box center [576, 331] width 1 height 10
radio input "true"
click at [542, 590] on button "Next" at bounding box center [576, 596] width 204 height 50
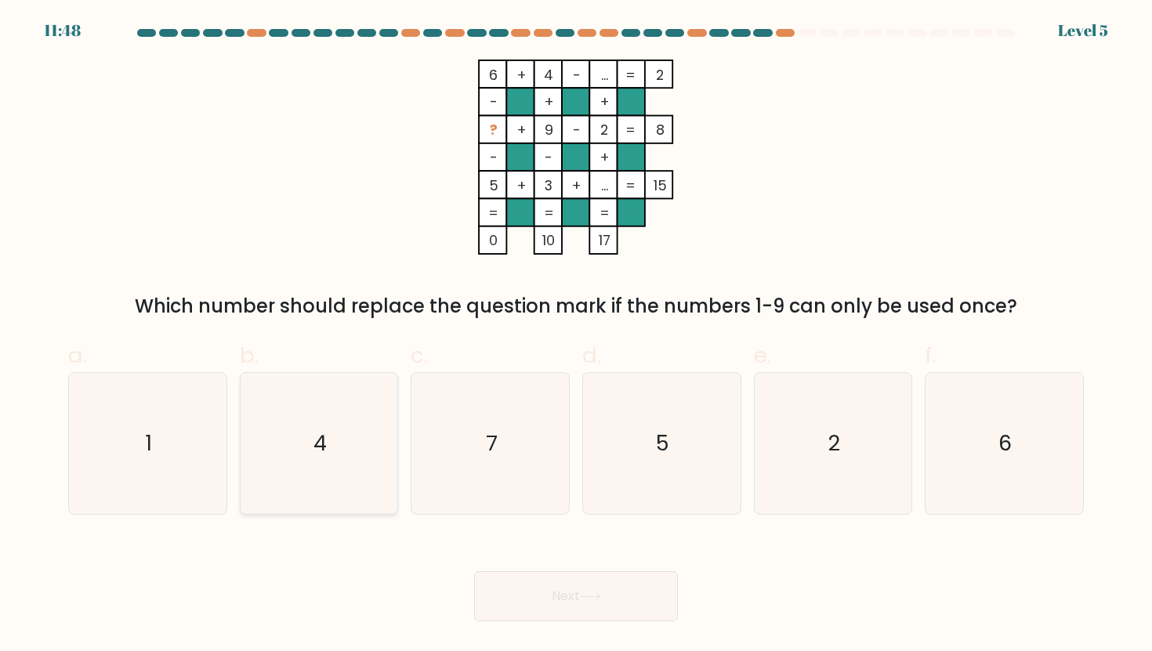
click at [322, 420] on icon "4" at bounding box center [318, 443] width 141 height 141
click at [576, 336] on input "b. 4" at bounding box center [576, 331] width 1 height 10
radio input "true"
click at [539, 613] on button "Next" at bounding box center [576, 596] width 204 height 50
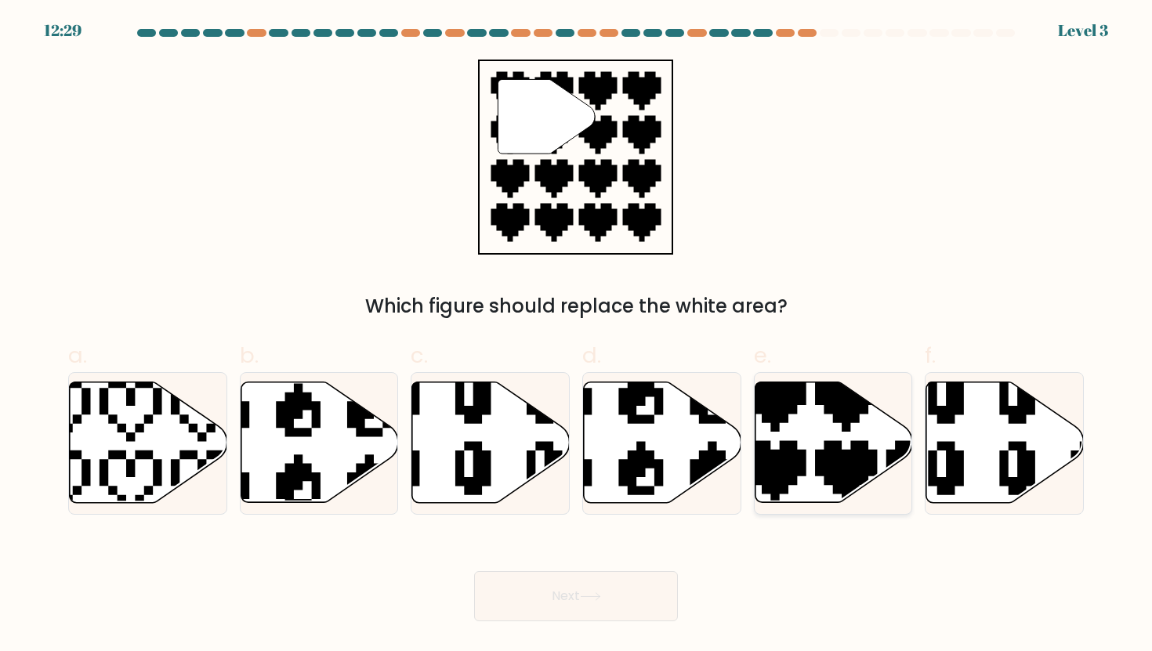
click at [840, 450] on icon at bounding box center [881, 508] width 277 height 277
click at [577, 336] on input "e." at bounding box center [576, 331] width 1 height 10
radio input "true"
click at [646, 584] on button "Next" at bounding box center [576, 596] width 204 height 50
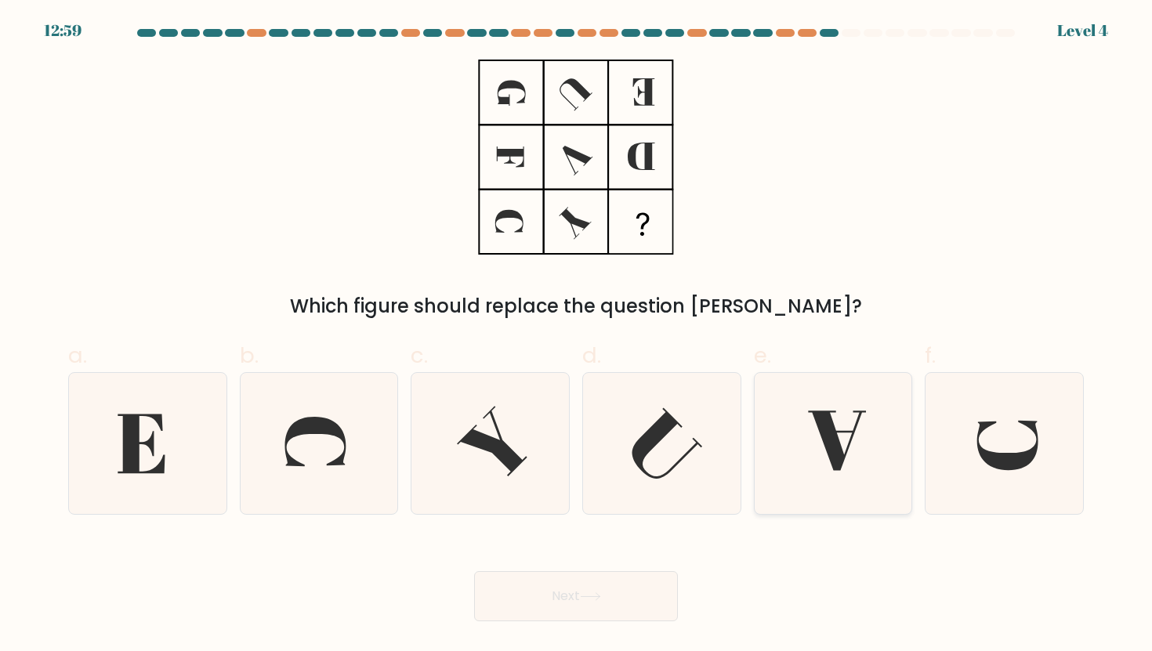
click at [870, 462] on icon at bounding box center [832, 443] width 141 height 141
click at [577, 336] on input "e." at bounding box center [576, 331] width 1 height 10
radio input "true"
click at [523, 635] on body "12:59 Level 4" at bounding box center [576, 325] width 1152 height 651
click at [537, 614] on button "Next" at bounding box center [576, 596] width 204 height 50
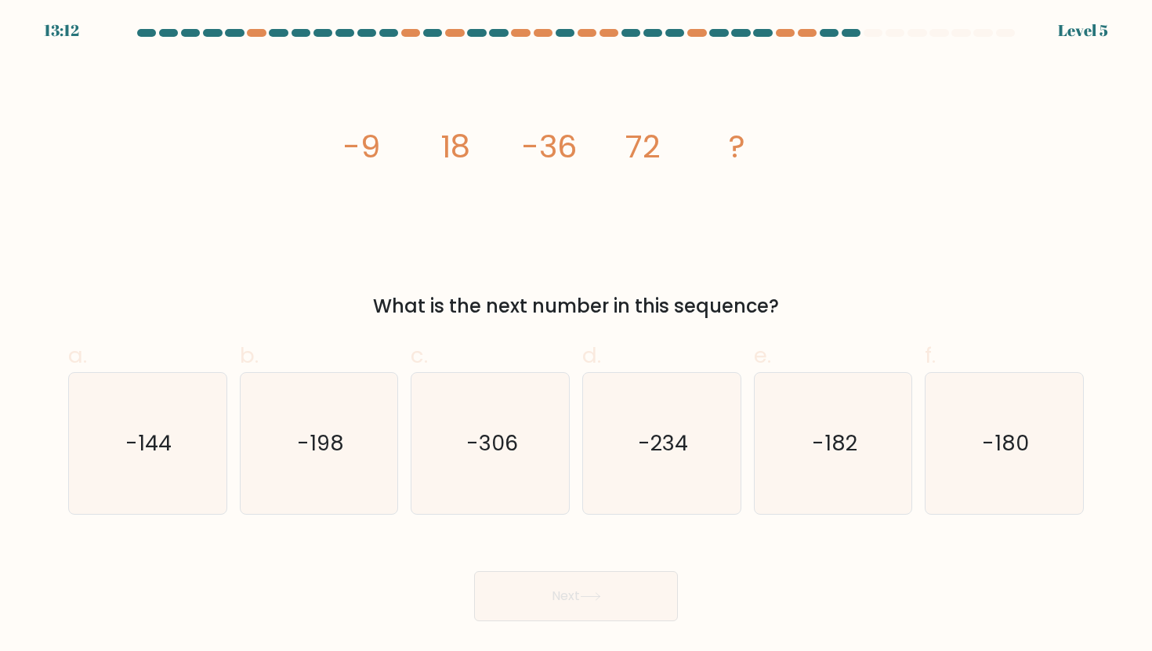
click at [923, 411] on div "f. -180" at bounding box center [1004, 426] width 172 height 175
click at [1031, 446] on icon "-180" at bounding box center [1003, 443] width 141 height 141
click at [577, 336] on input "f. -180" at bounding box center [576, 331] width 1 height 10
radio input "true"
click at [216, 436] on icon "-144" at bounding box center [147, 443] width 141 height 141
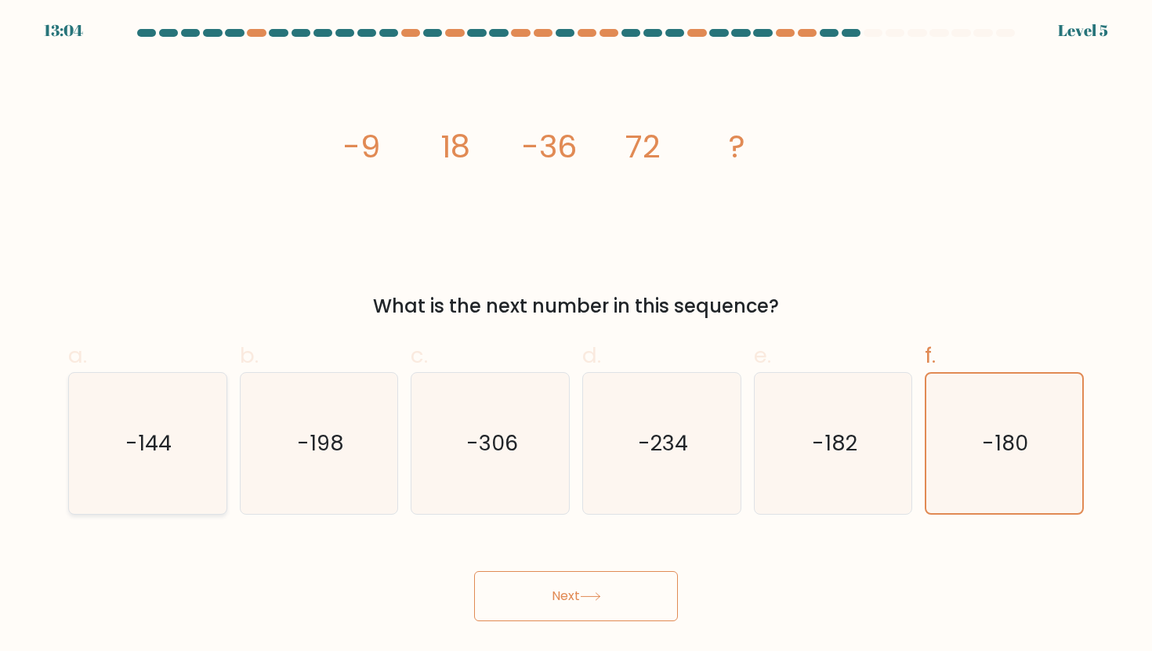
click at [576, 336] on input "a. -144" at bounding box center [576, 331] width 1 height 10
radio input "true"
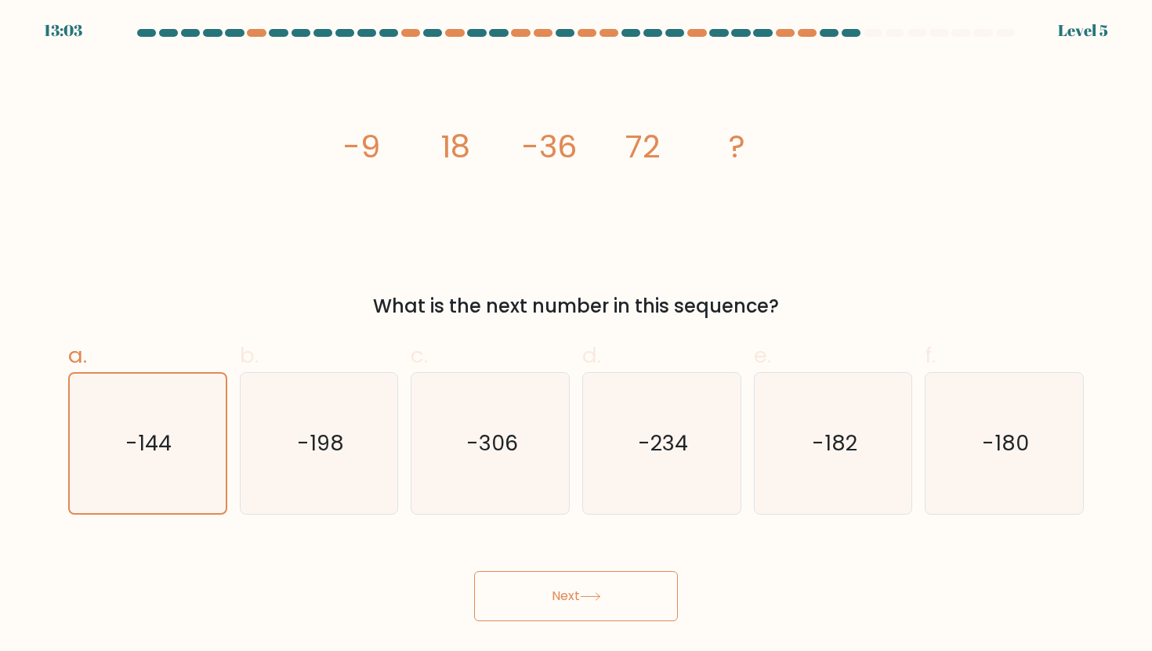
click at [552, 575] on button "Next" at bounding box center [576, 596] width 204 height 50
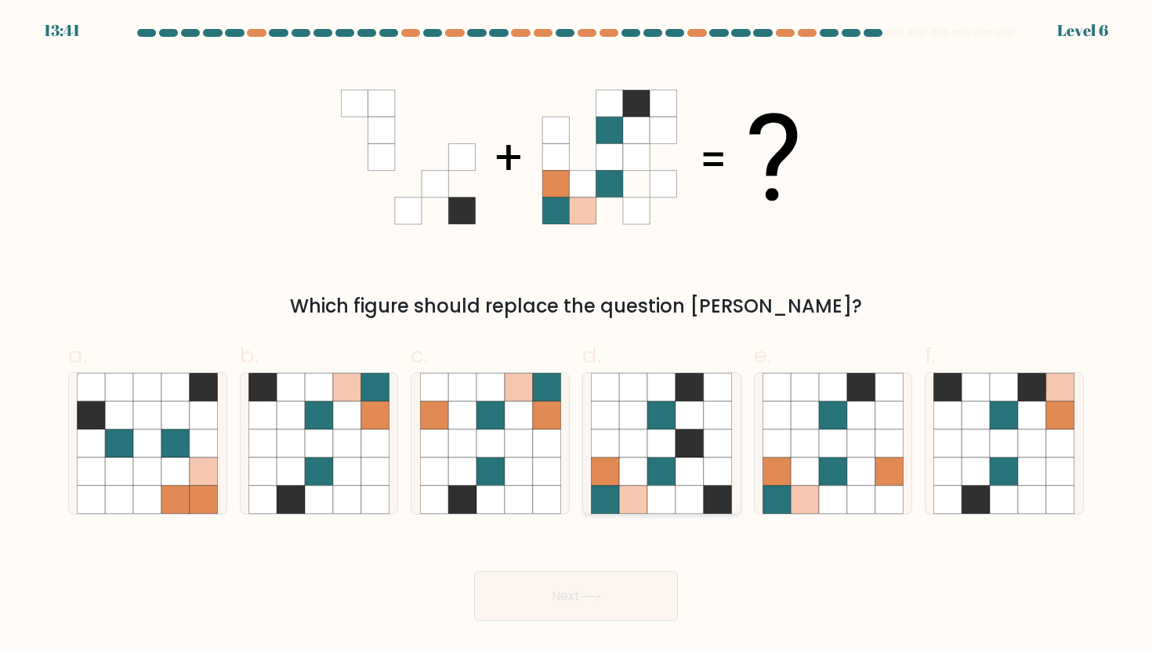
click at [685, 436] on icon at bounding box center [689, 443] width 28 height 28
click at [577, 336] on input "d." at bounding box center [576, 331] width 1 height 10
radio input "true"
click at [570, 591] on button "Next" at bounding box center [576, 596] width 204 height 50
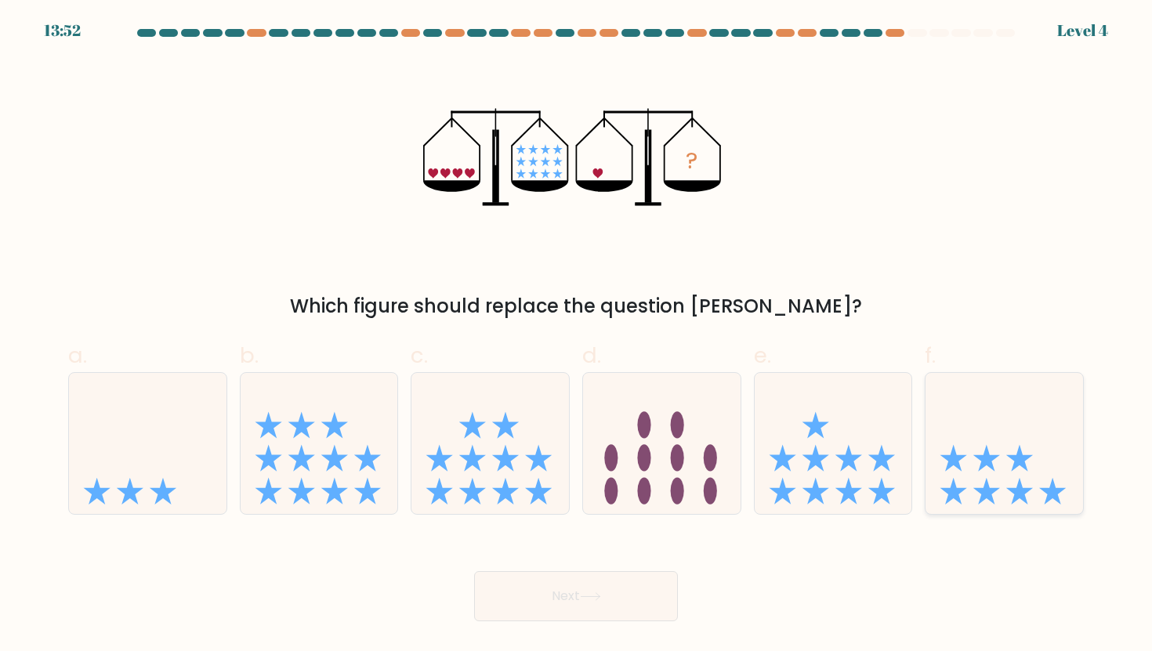
click at [993, 512] on div at bounding box center [1003, 443] width 159 height 143
click at [577, 336] on input "f." at bounding box center [576, 331] width 1 height 10
radio input "true"
click at [525, 607] on button "Next" at bounding box center [576, 596] width 204 height 50
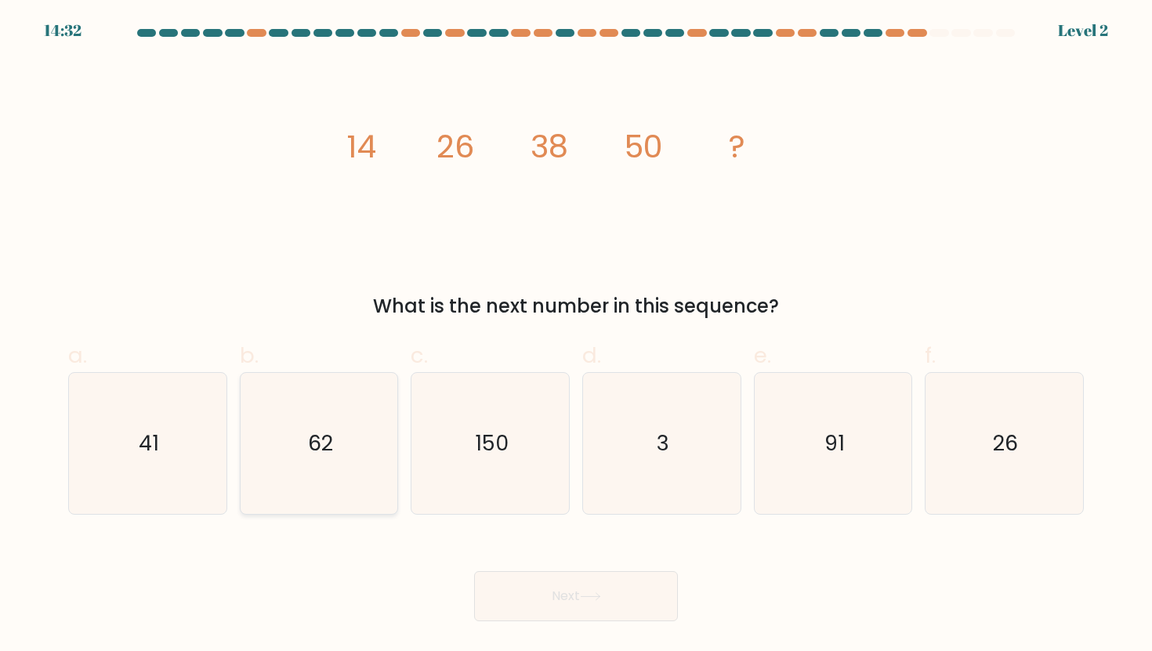
click at [347, 467] on icon "62" at bounding box center [318, 443] width 141 height 141
click at [576, 336] on input "b. 62" at bounding box center [576, 331] width 1 height 10
radio input "true"
click at [514, 567] on div "Next" at bounding box center [576, 577] width 1034 height 88
click at [514, 598] on button "Next" at bounding box center [576, 596] width 204 height 50
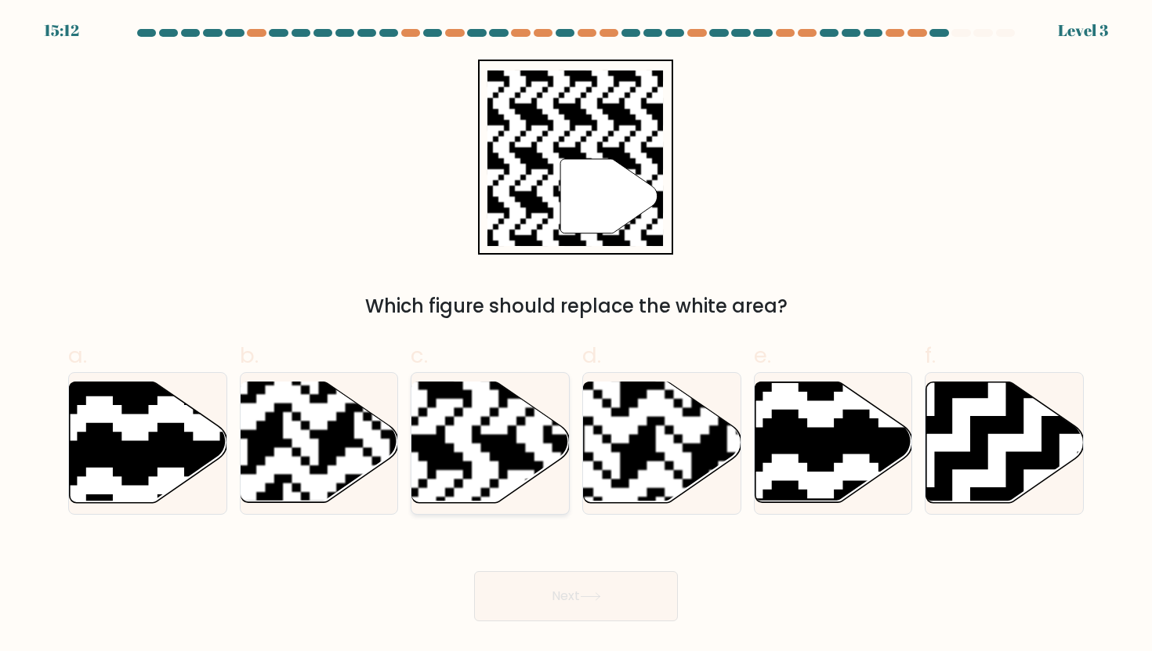
click at [450, 432] on rect at bounding box center [436, 380] width 285 height 285
click at [576, 336] on input "c." at bounding box center [576, 331] width 1 height 10
radio input "true"
click at [519, 598] on button "Next" at bounding box center [576, 596] width 204 height 50
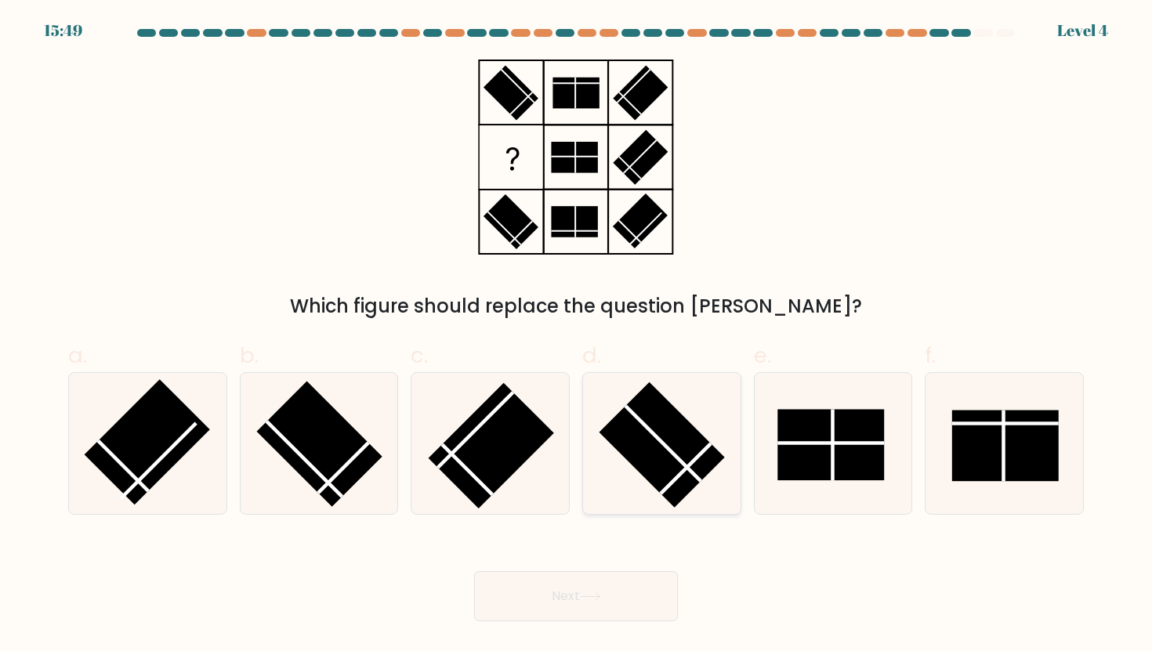
click at [695, 467] on rect at bounding box center [661, 444] width 125 height 125
click at [577, 336] on input "d." at bounding box center [576, 331] width 1 height 10
radio input "true"
click at [588, 582] on button "Next" at bounding box center [576, 596] width 204 height 50
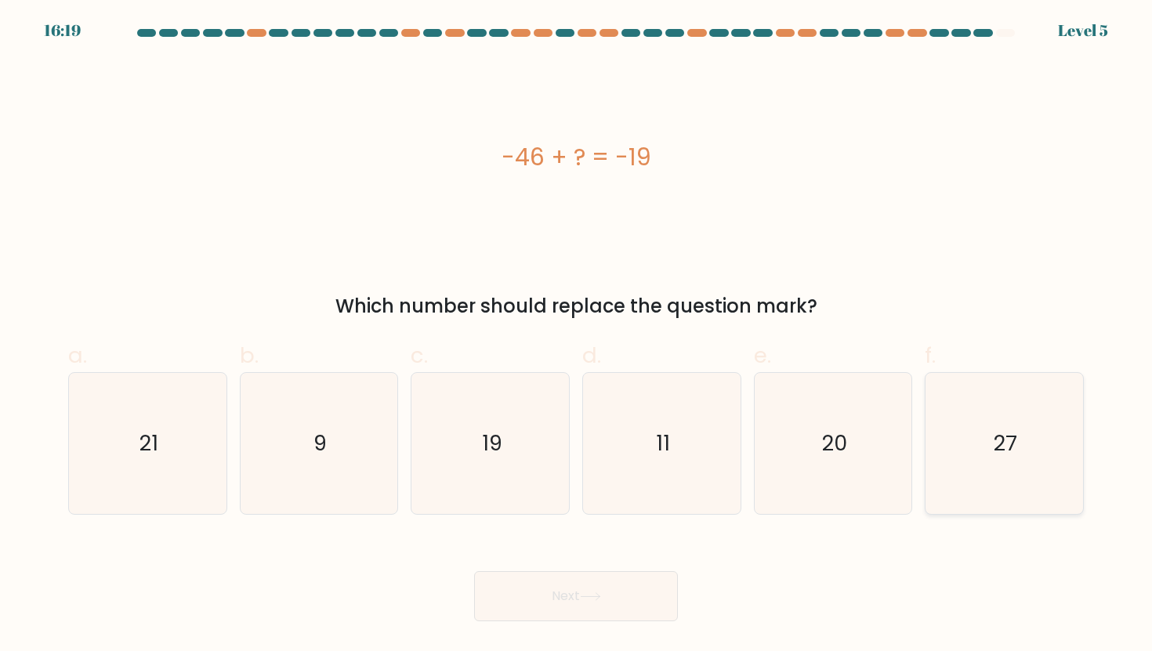
click at [1018, 504] on icon "27" at bounding box center [1003, 443] width 141 height 141
click at [577, 336] on input "f. 27" at bounding box center [576, 331] width 1 height 10
radio input "true"
click at [658, 609] on button "Next" at bounding box center [576, 596] width 204 height 50
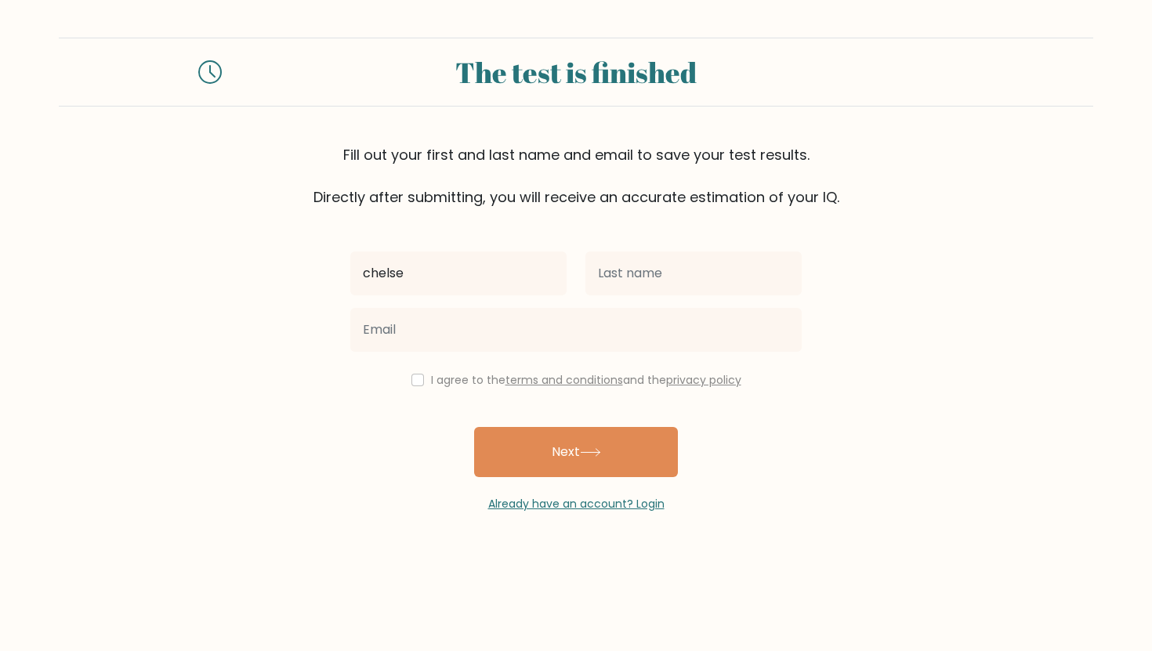
type input "[PERSON_NAME]"
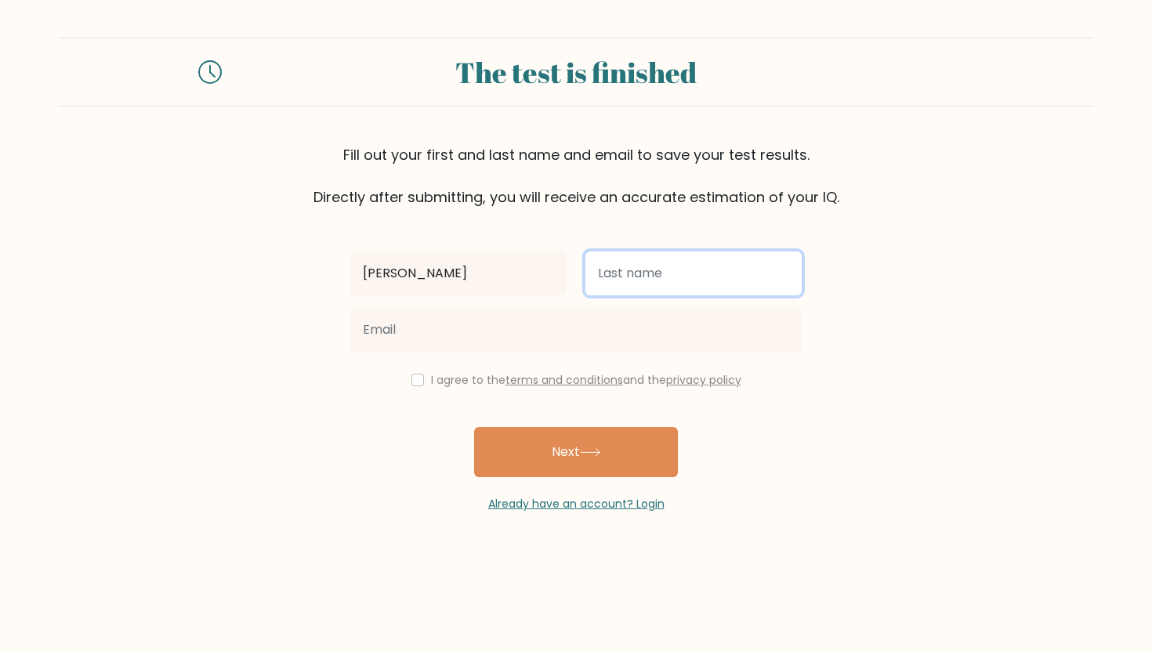
click at [649, 255] on input "text" at bounding box center [693, 273] width 216 height 44
type input "berdecia"
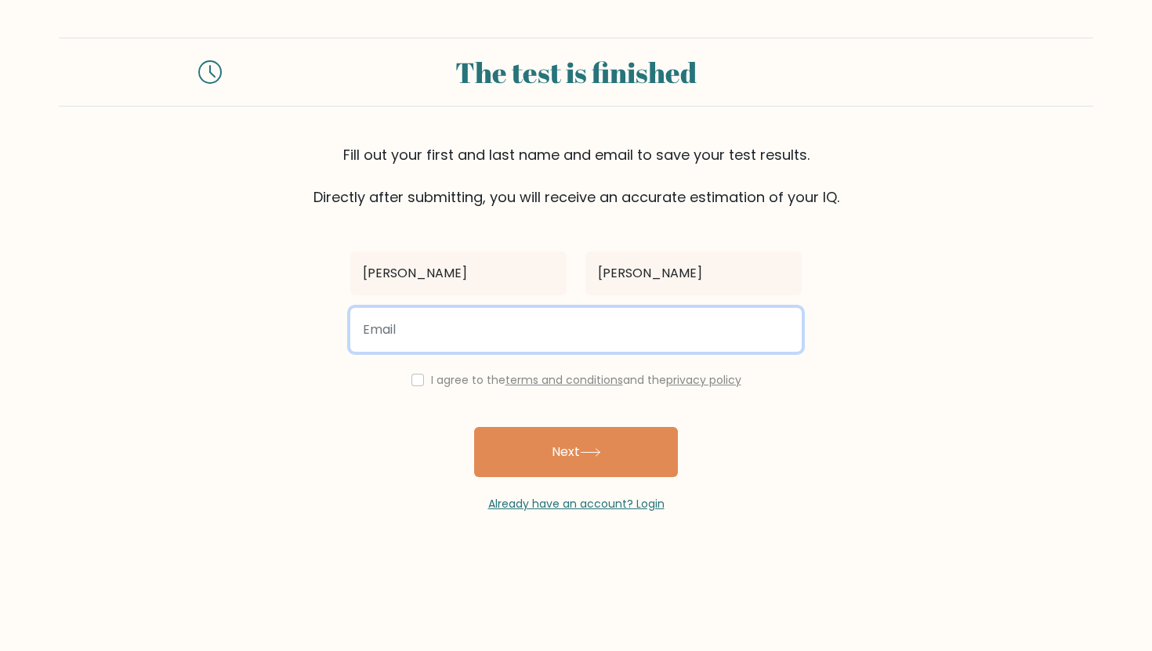
click at [559, 346] on input "email" at bounding box center [575, 330] width 451 height 44
type input "chelseyberdecia4@gmail.com"
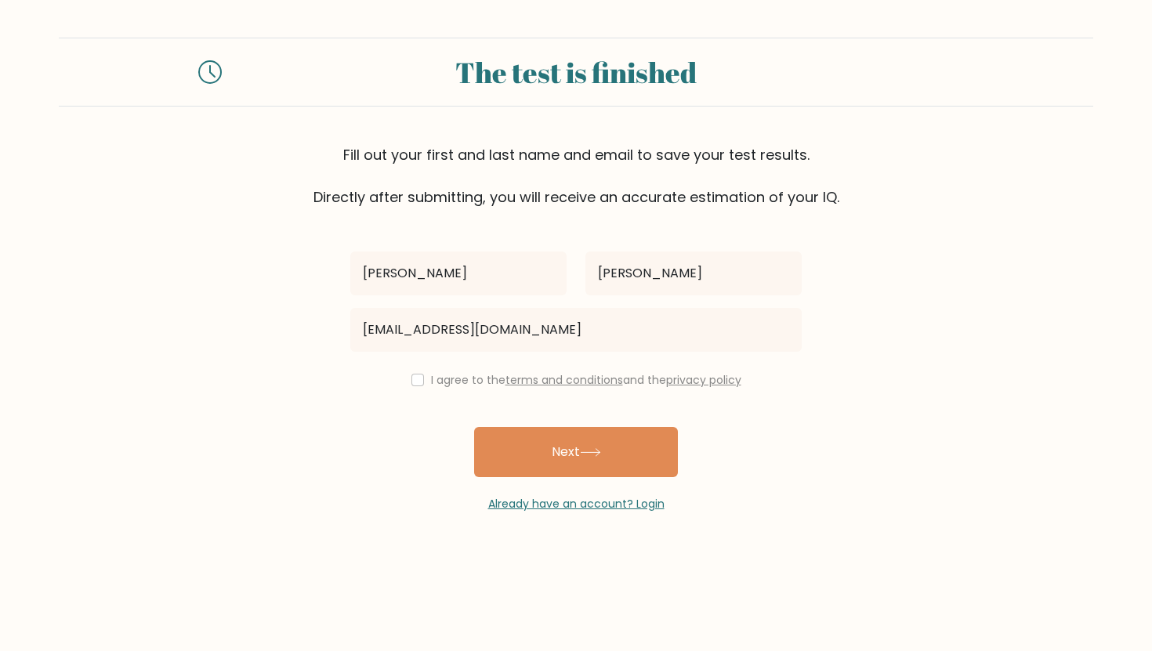
click at [421, 385] on div "I agree to the terms and conditions and the privacy policy" at bounding box center [576, 380] width 470 height 19
click at [414, 381] on input "checkbox" at bounding box center [417, 380] width 13 height 13
checkbox input "true"
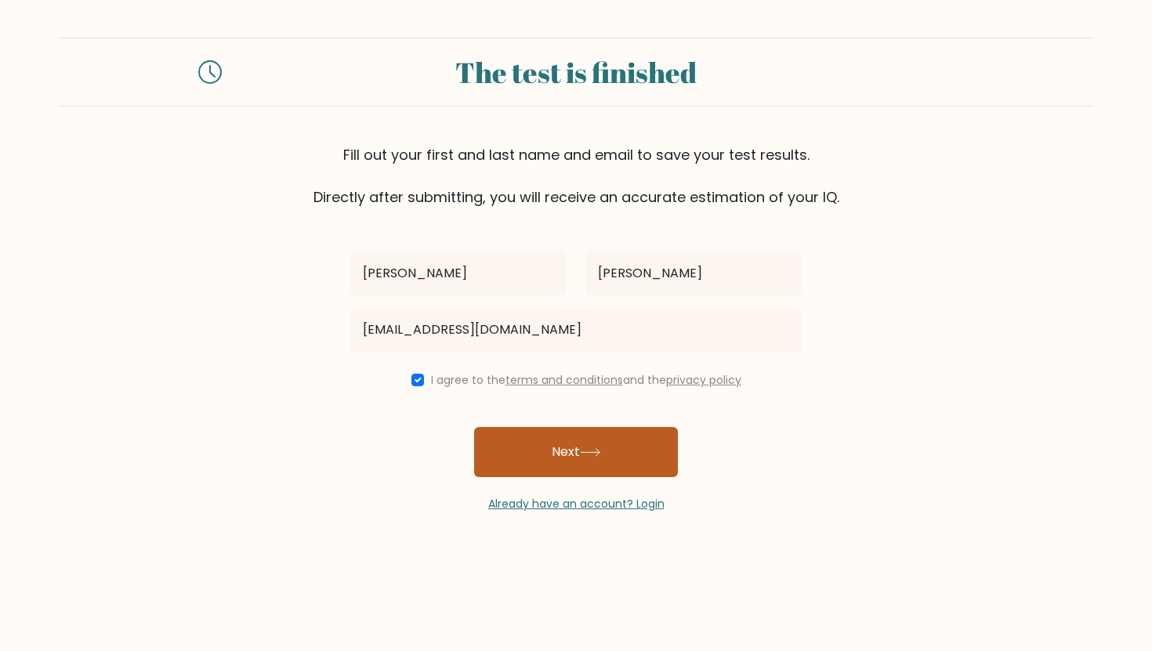
click at [527, 462] on button "Next" at bounding box center [576, 452] width 204 height 50
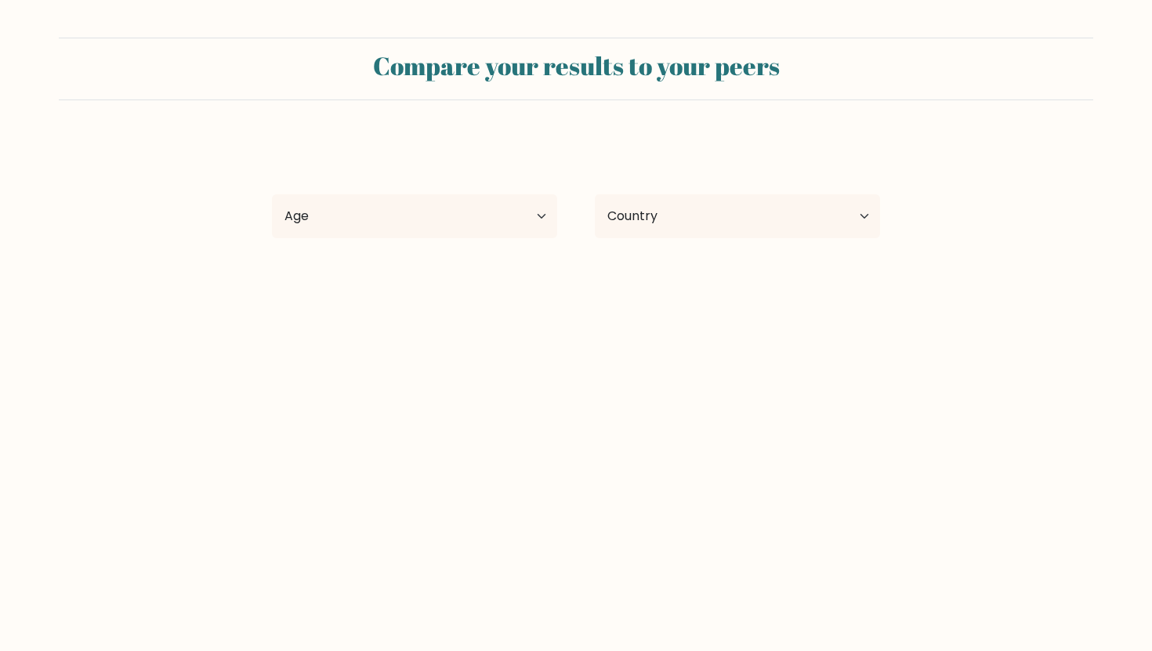
select select "US"
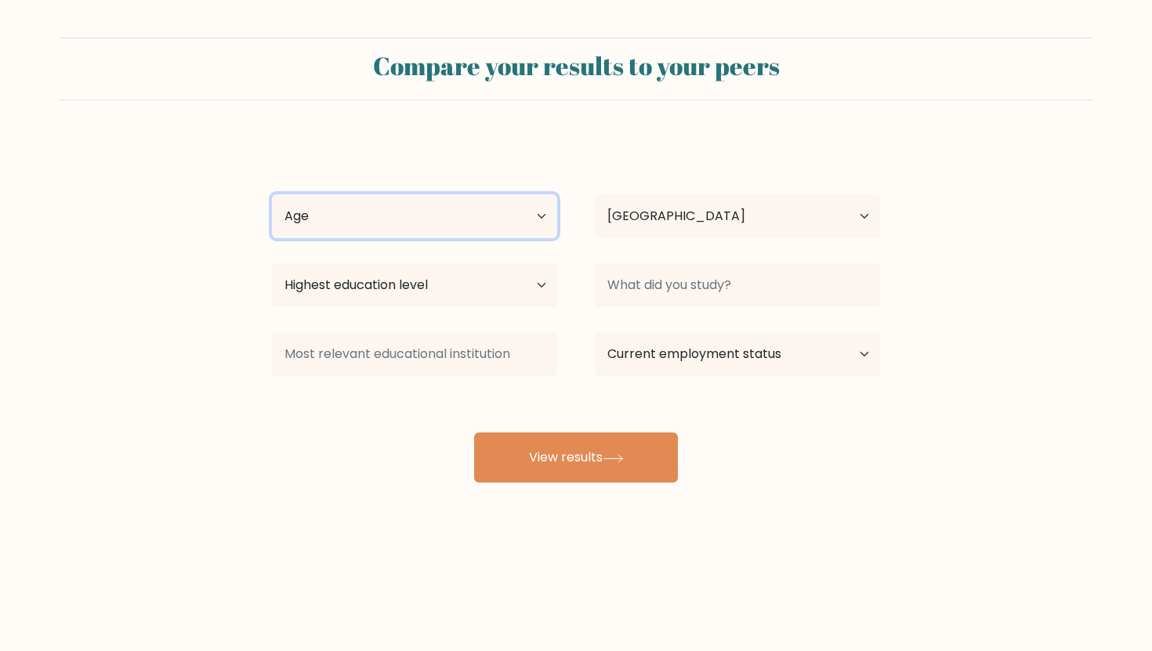
click at [477, 216] on select "Age Under 18 years old 18-24 years old 25-34 years old 35-44 years old 45-54 ye…" at bounding box center [414, 216] width 285 height 44
select select "18_24"
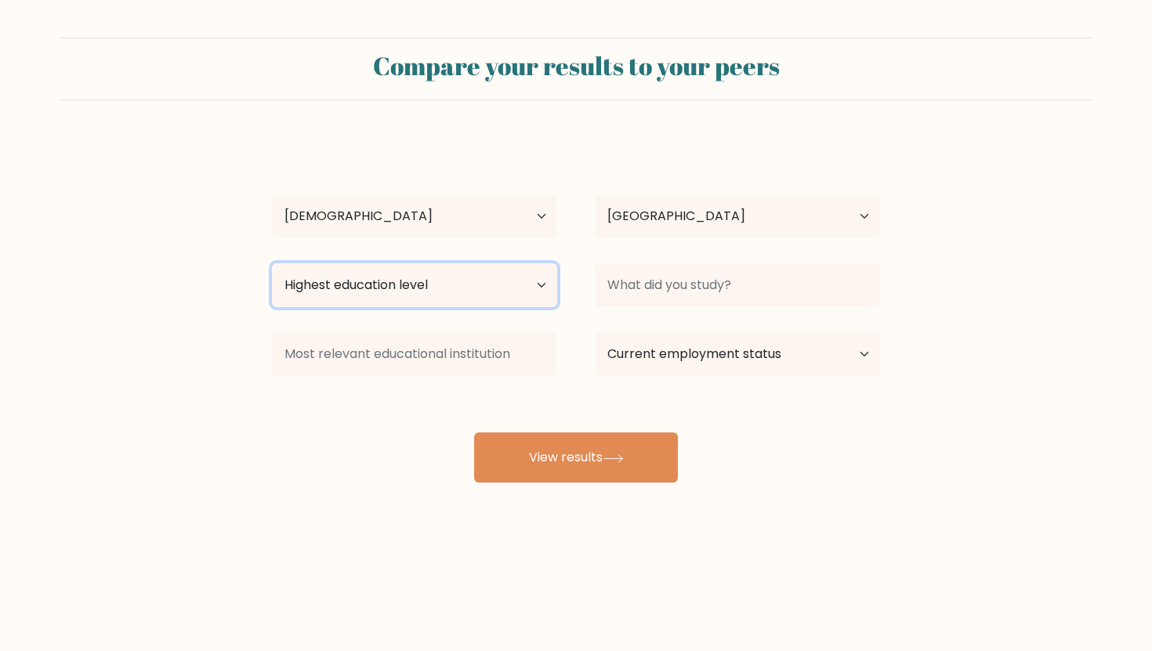
click at [472, 290] on select "Highest education level No schooling Primary Lower Secondary Upper Secondary Oc…" at bounding box center [414, 285] width 285 height 44
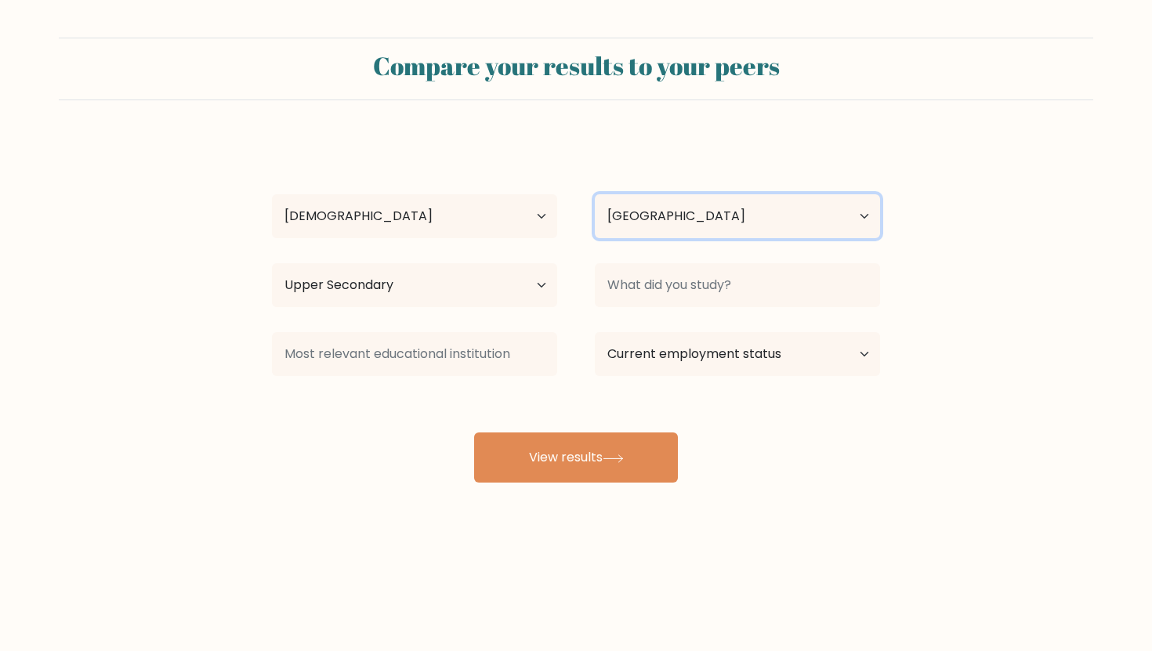
click at [707, 213] on select "Country Afghanistan Albania Algeria American Samoa Andorra Angola Anguilla Anta…" at bounding box center [737, 216] width 285 height 44
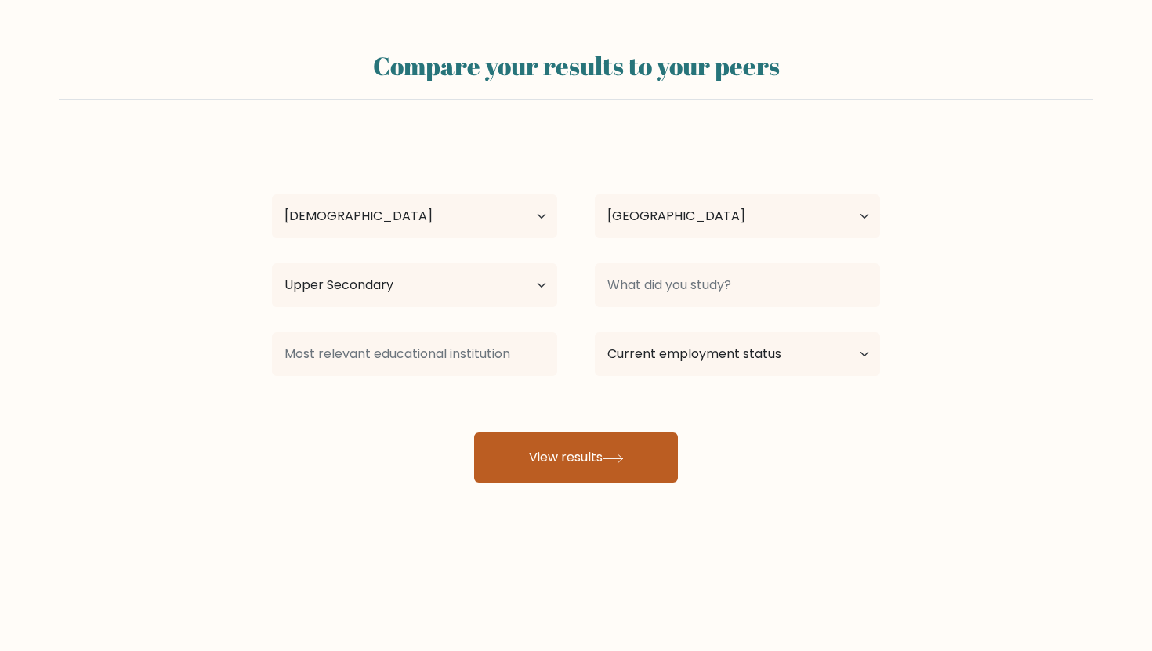
click at [674, 459] on button "View results" at bounding box center [576, 457] width 204 height 50
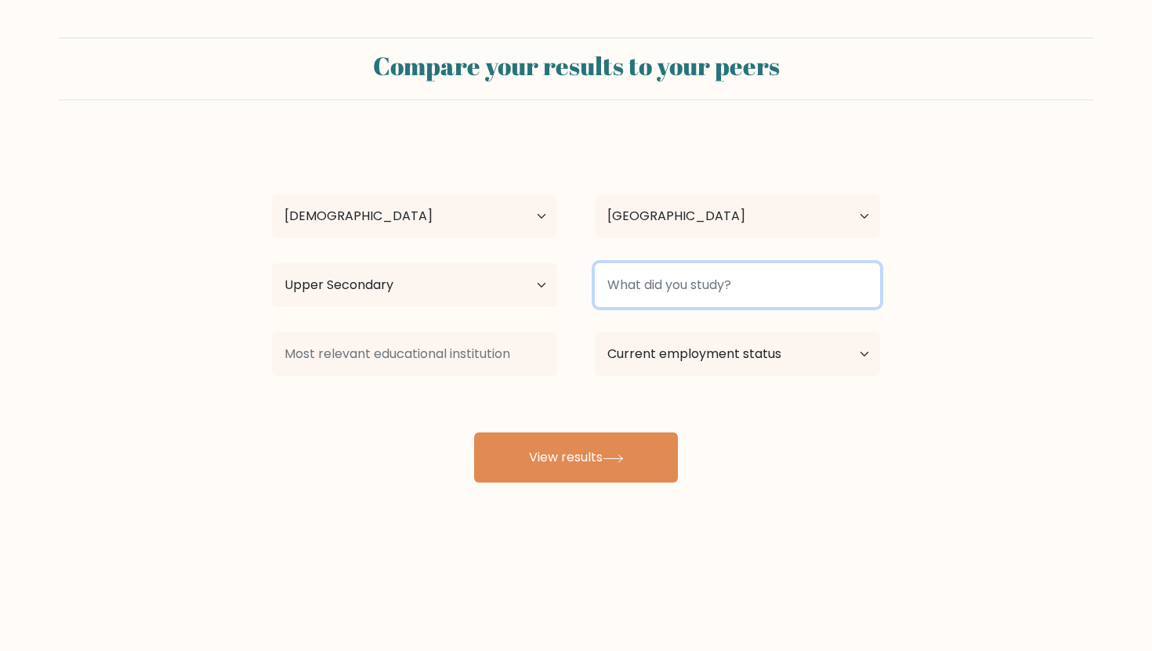
click at [771, 280] on input at bounding box center [737, 285] width 285 height 44
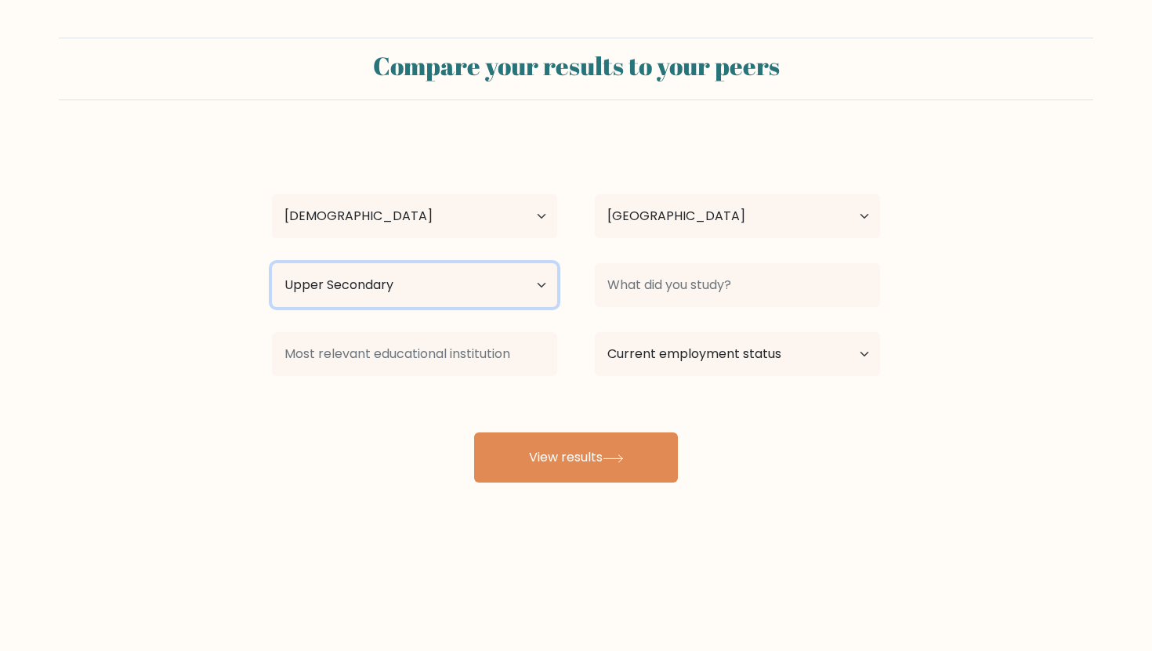
click at [461, 294] on select "Highest education level No schooling Primary Lower Secondary Upper Secondary Oc…" at bounding box center [414, 285] width 285 height 44
select select "lower_secondary"
click at [454, 280] on select "Highest education level No schooling Primary Lower Secondary Upper Secondary Oc…" at bounding box center [414, 285] width 285 height 44
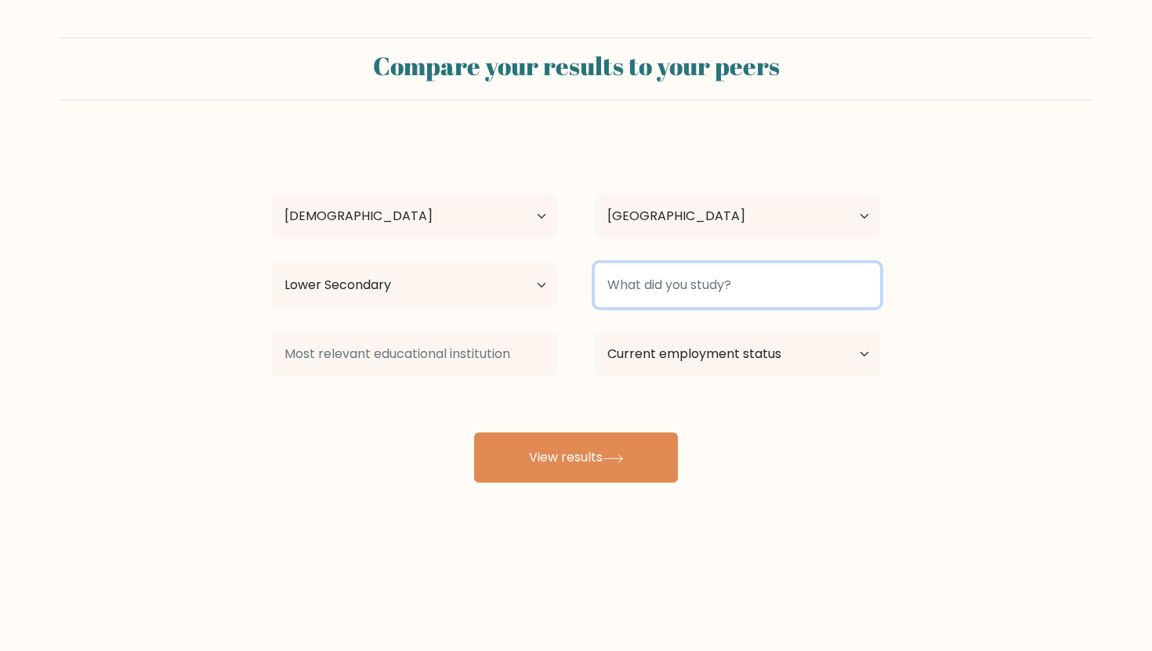
click at [694, 283] on input at bounding box center [737, 285] width 285 height 44
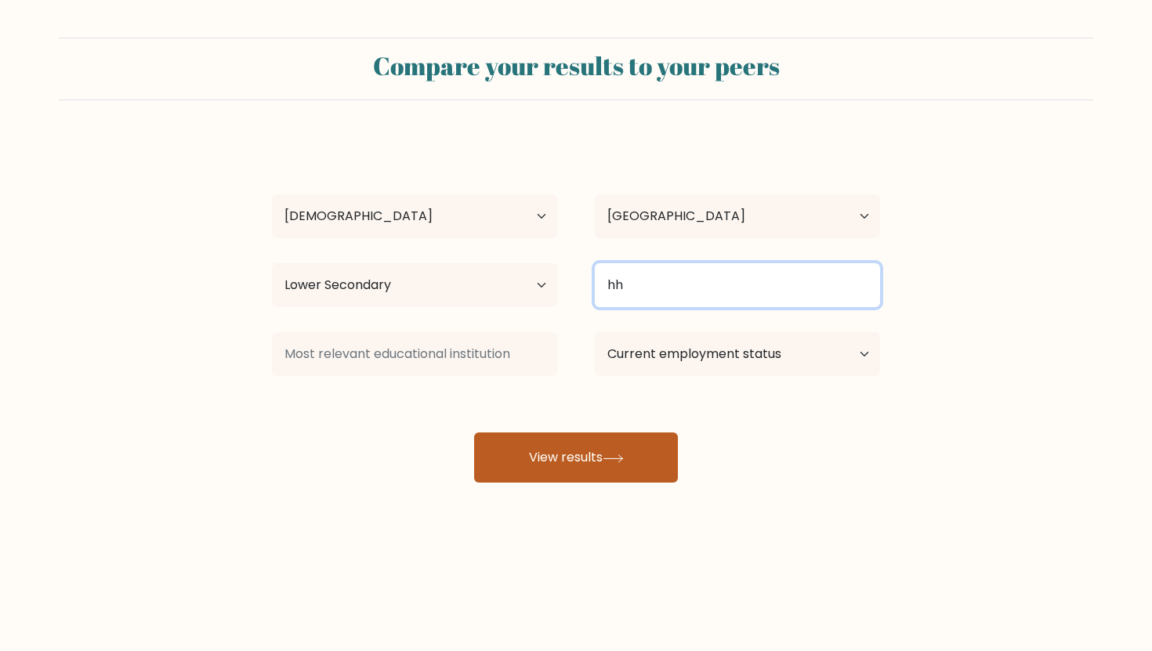
type input "hh"
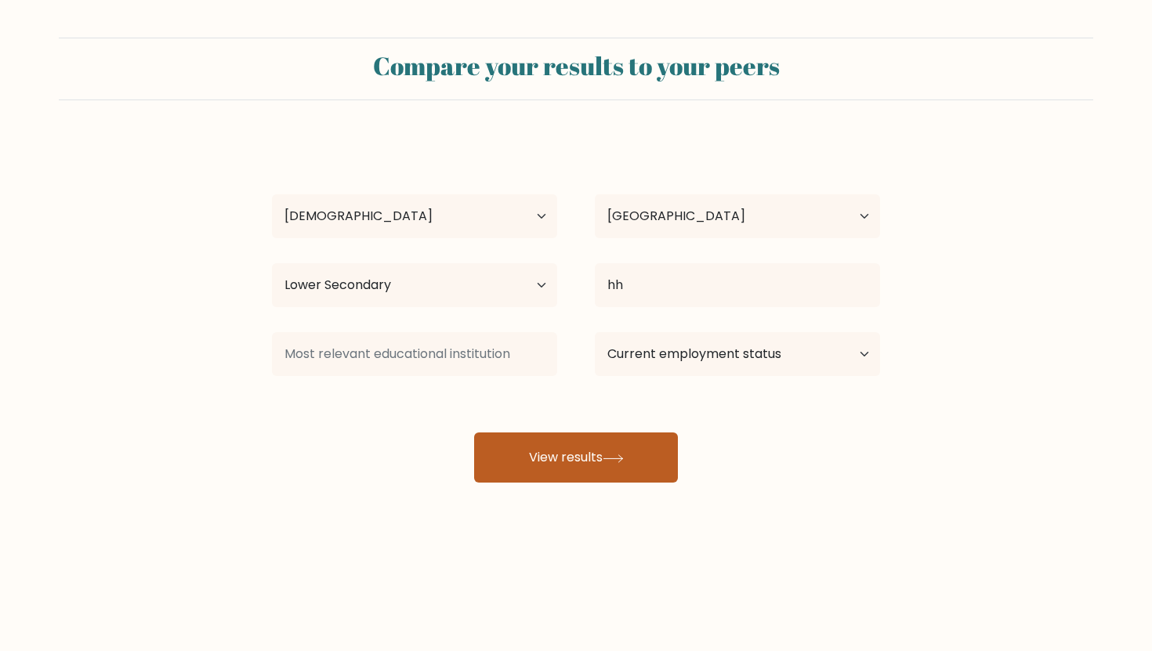
click at [658, 456] on button "View results" at bounding box center [576, 457] width 204 height 50
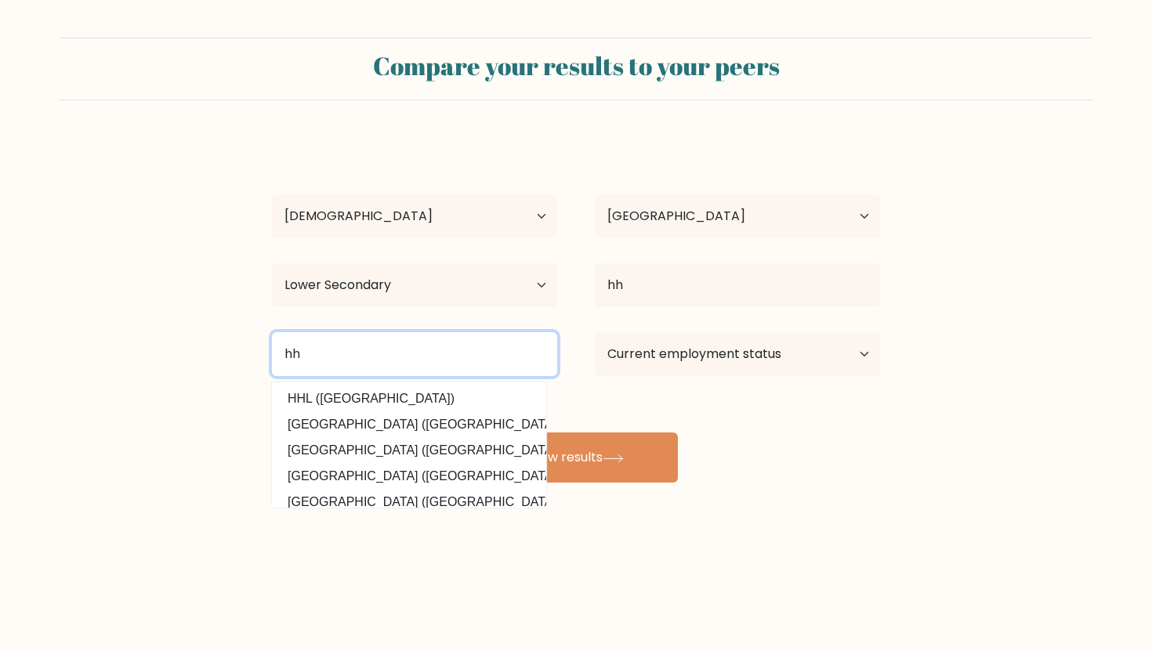
type input "hh"
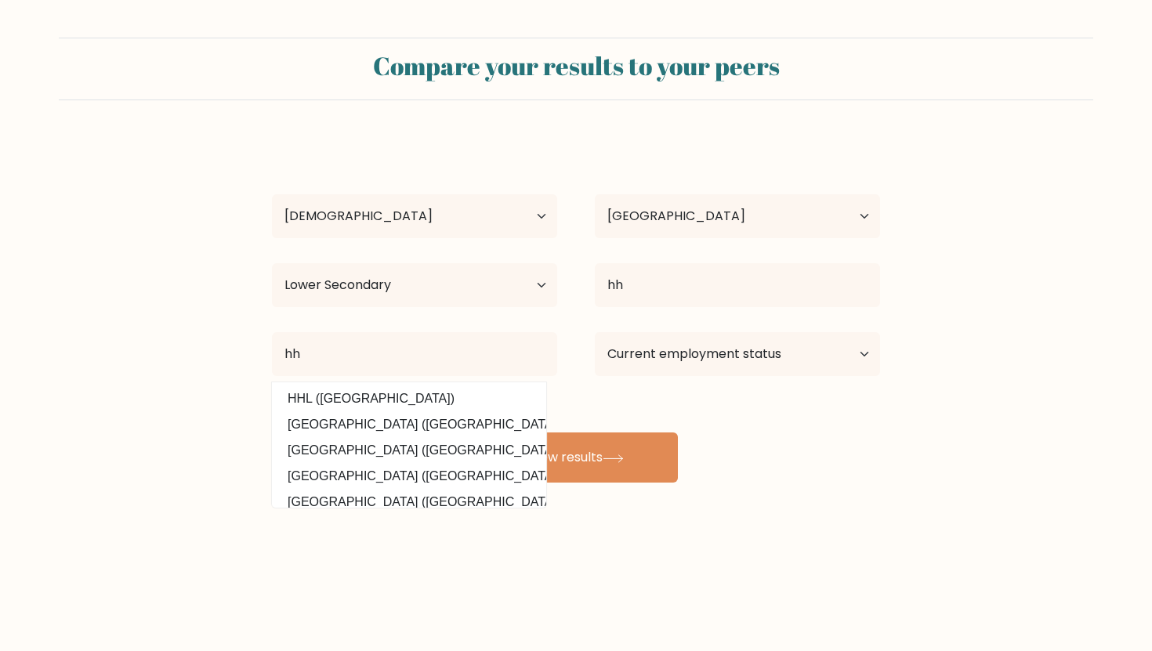
click at [702, 467] on div "Chelsey berdecia Age Under 18 years old 18-24 years old 25-34 years old 35-44 y…" at bounding box center [575, 310] width 627 height 345
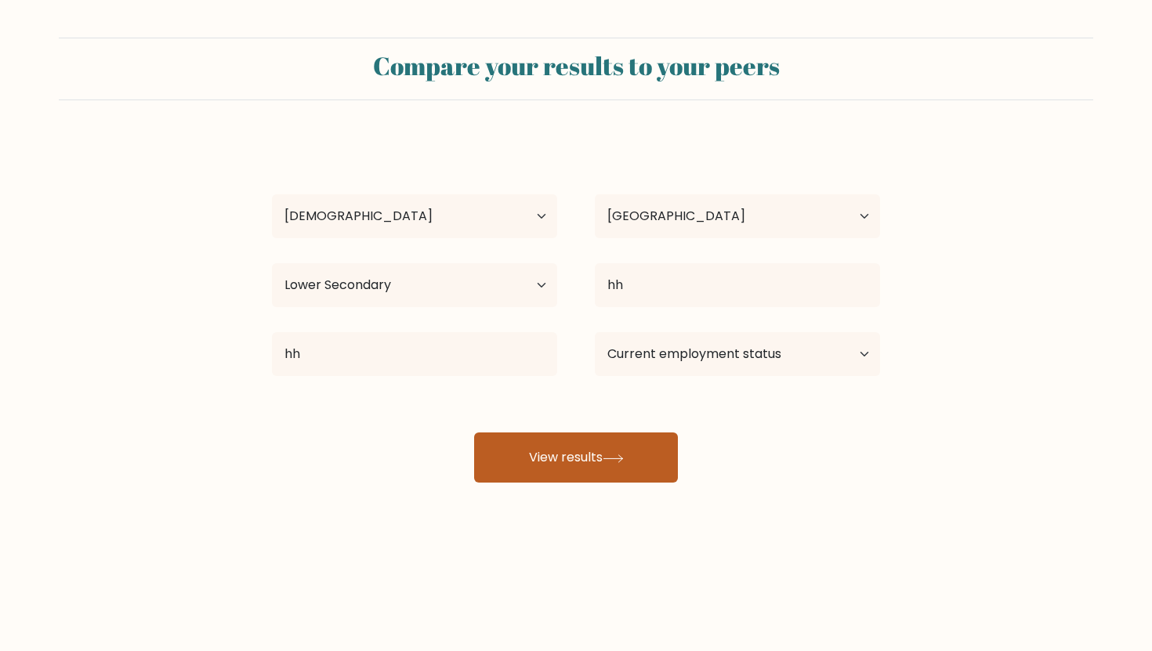
click at [606, 467] on button "View results" at bounding box center [576, 457] width 204 height 50
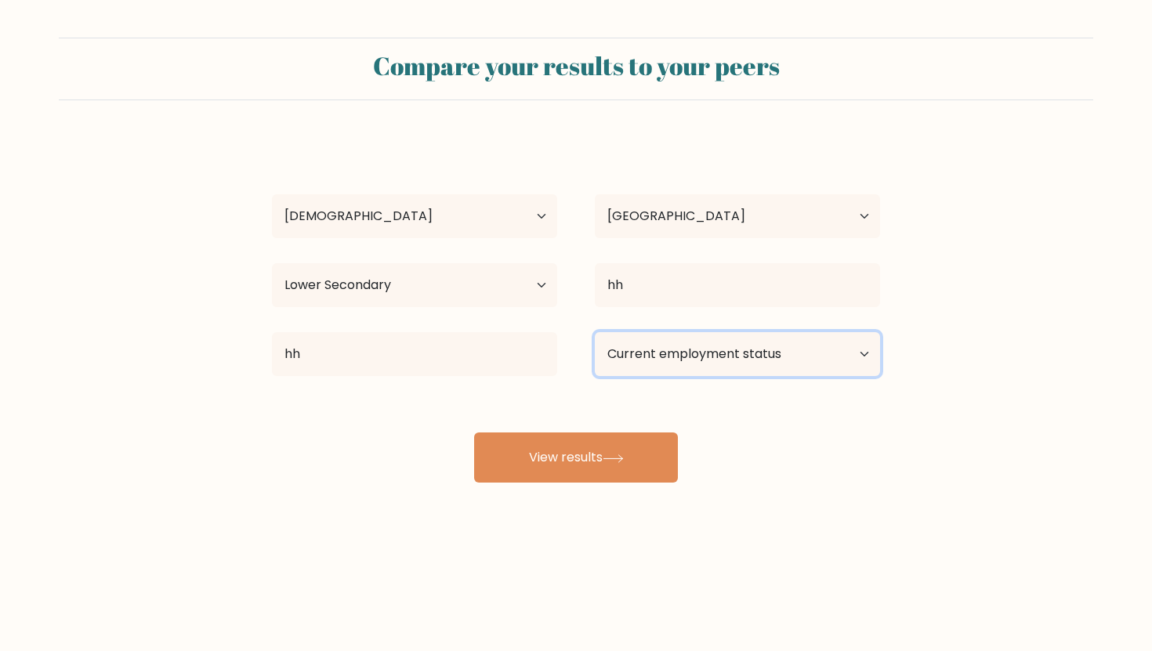
click at [747, 361] on select "Current employment status Employed Student Retired Other / prefer not to answer" at bounding box center [737, 354] width 285 height 44
select select "student"
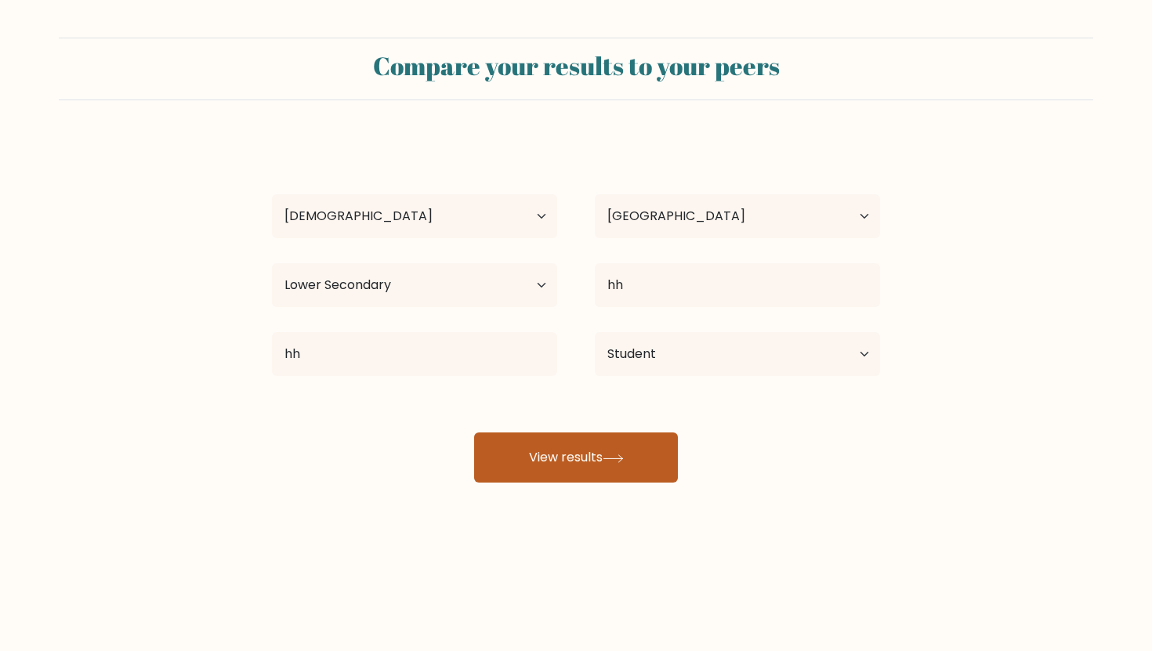
click at [630, 447] on button "View results" at bounding box center [576, 457] width 204 height 50
